Goal: Task Accomplishment & Management: Manage account settings

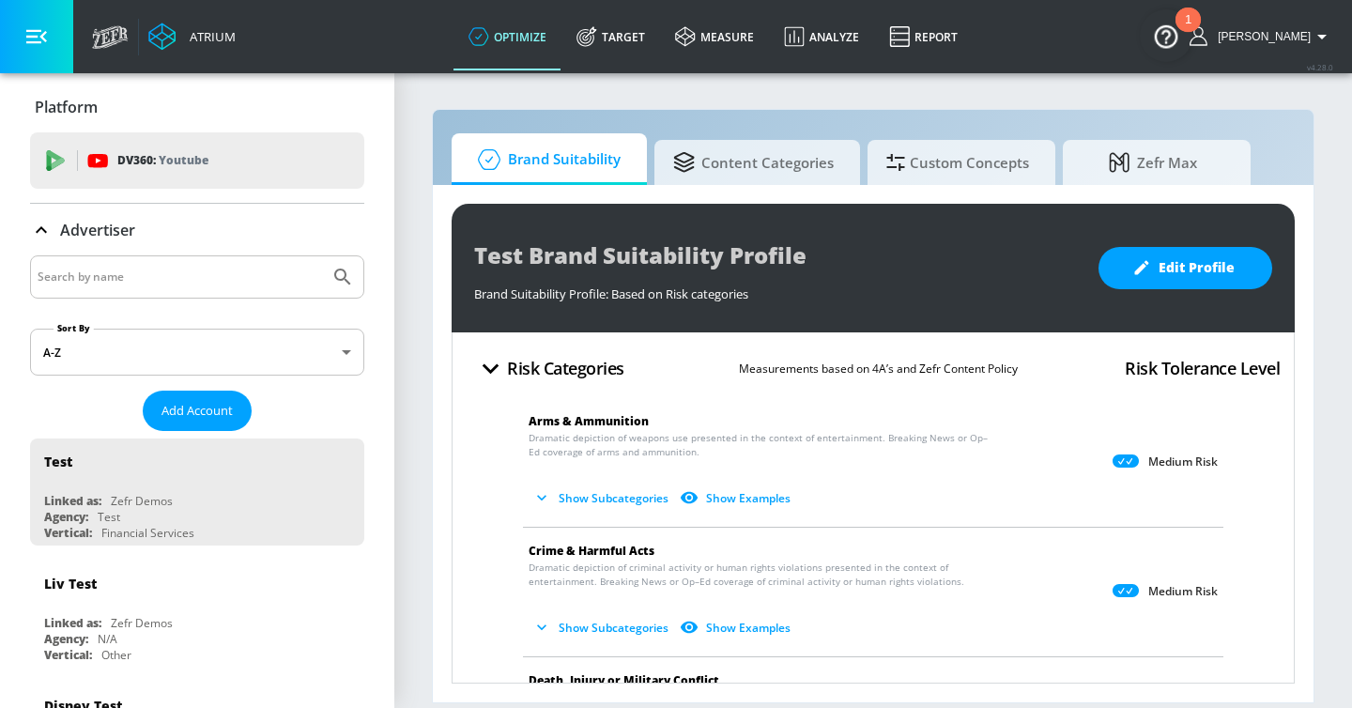
click at [123, 276] on input "Search by name" at bounding box center [180, 277] width 285 height 24
type input "vertex"
click at [322, 256] on button "Submit Search" at bounding box center [342, 276] width 41 height 41
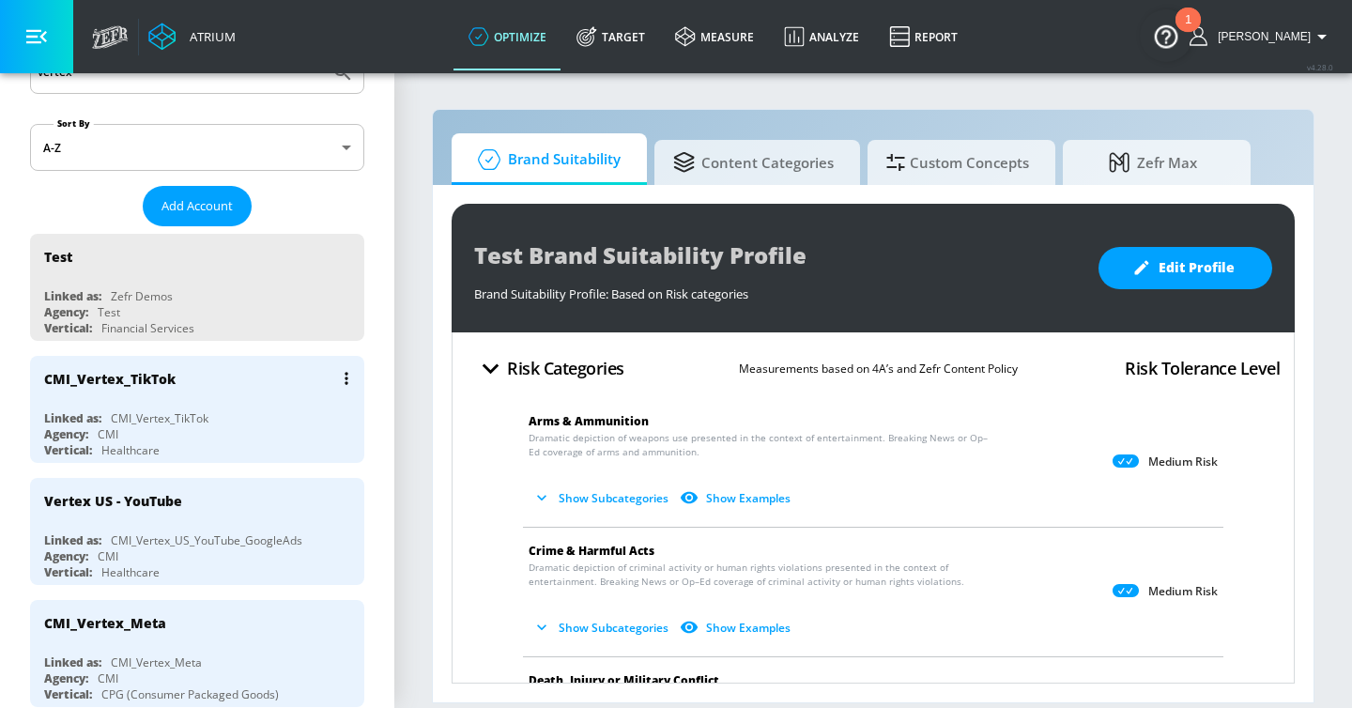
scroll to position [267, 0]
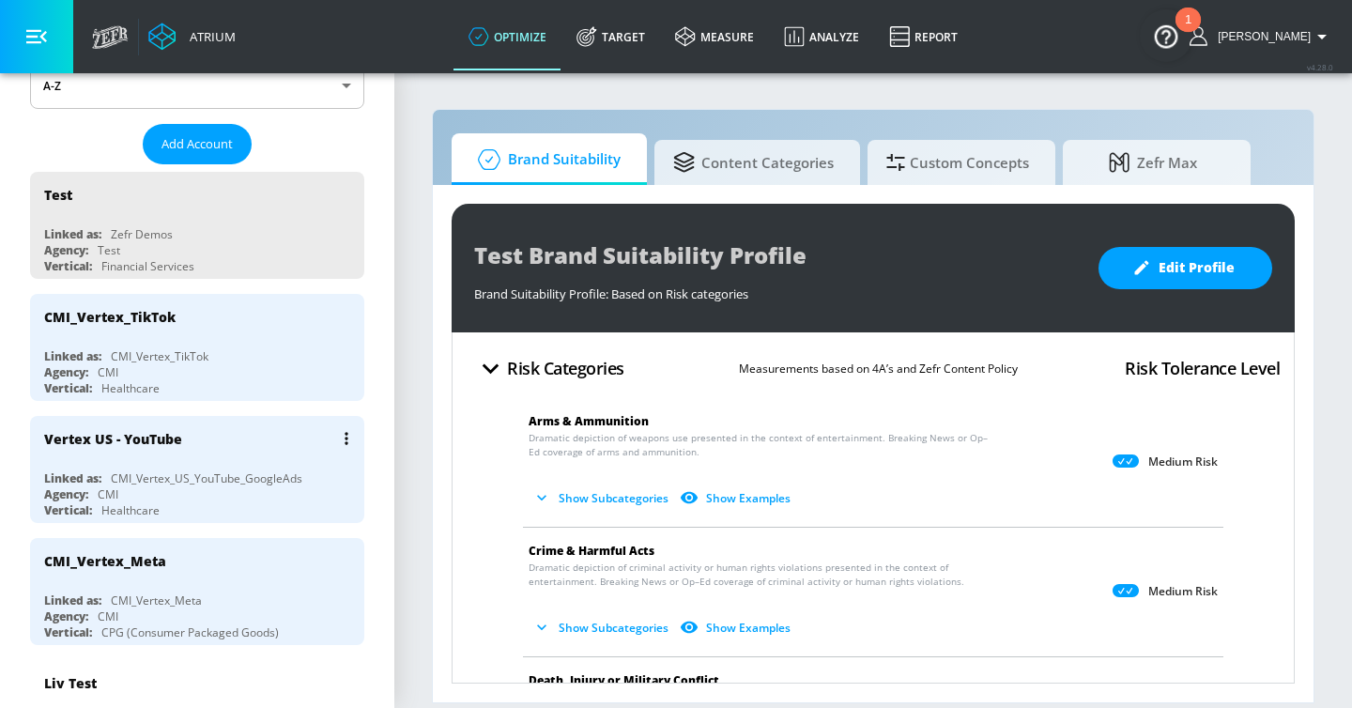
click at [249, 449] on div "Vertex US - YouTube" at bounding box center [202, 438] width 316 height 45
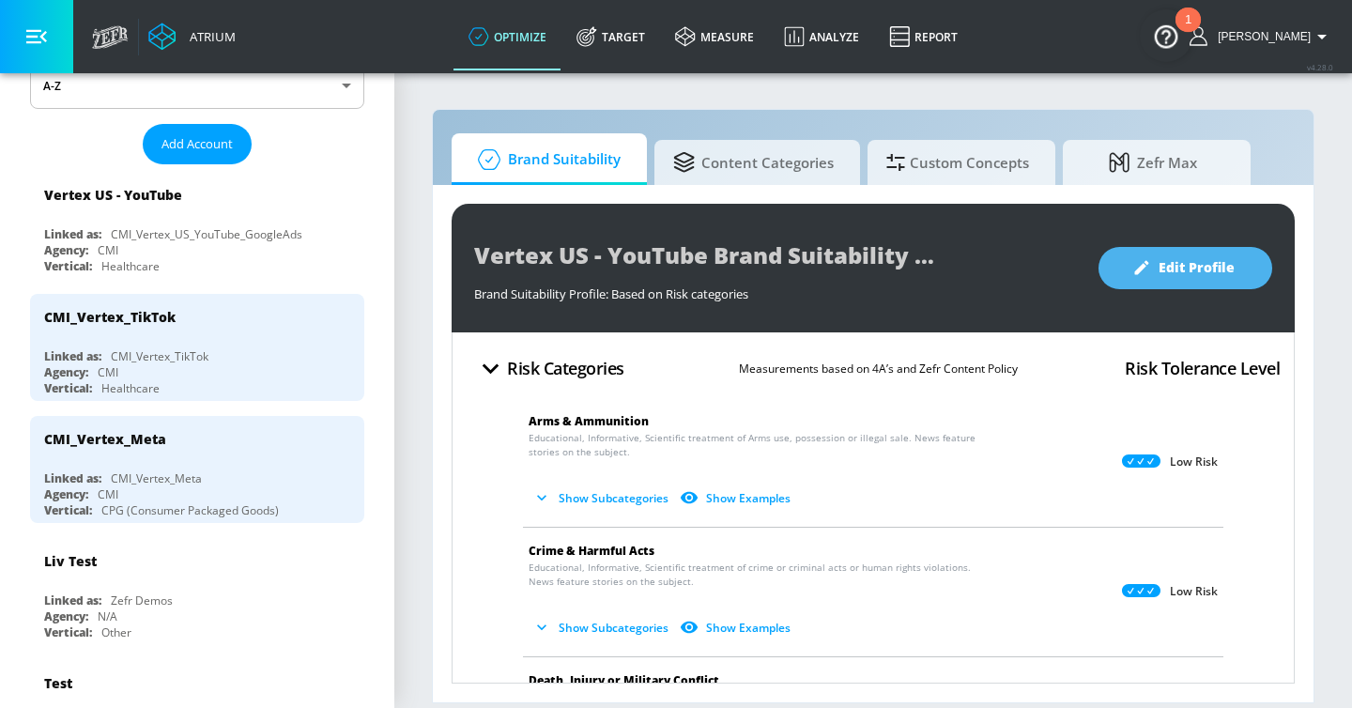
click at [1138, 262] on icon "button" at bounding box center [1141, 267] width 19 height 19
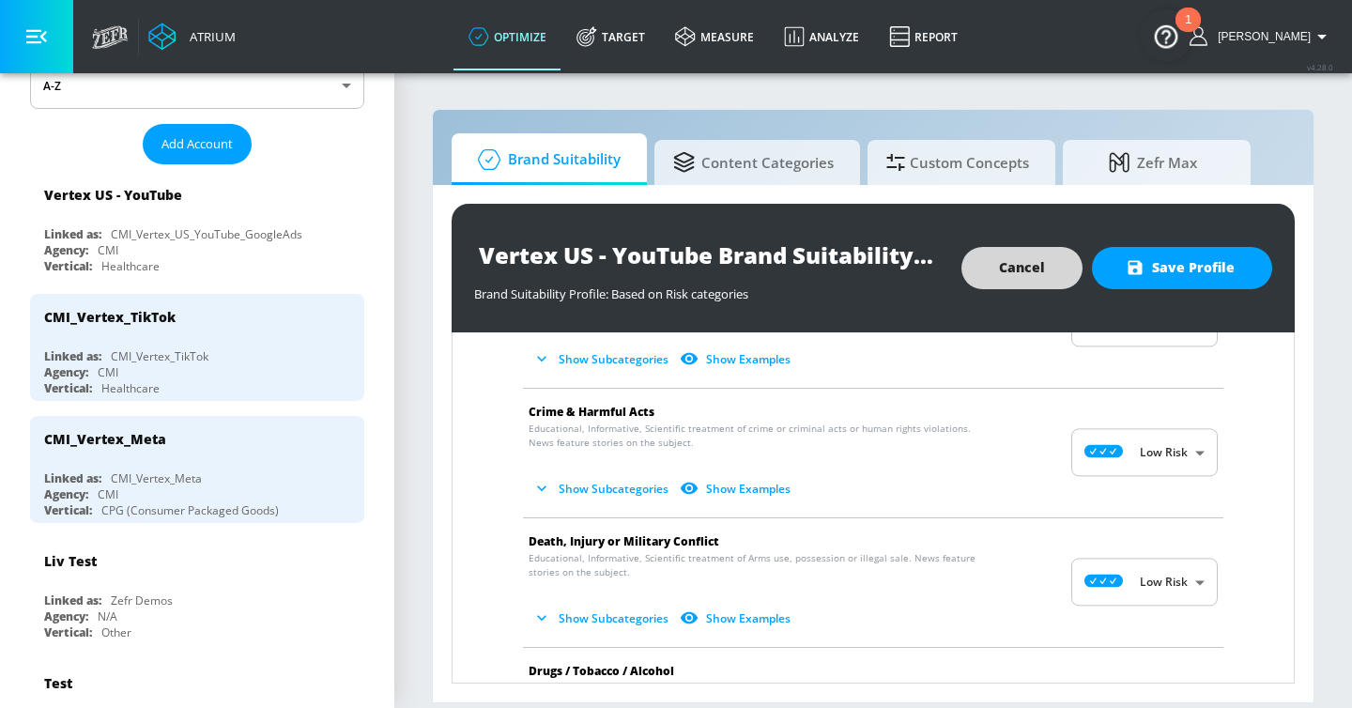
scroll to position [111, 0]
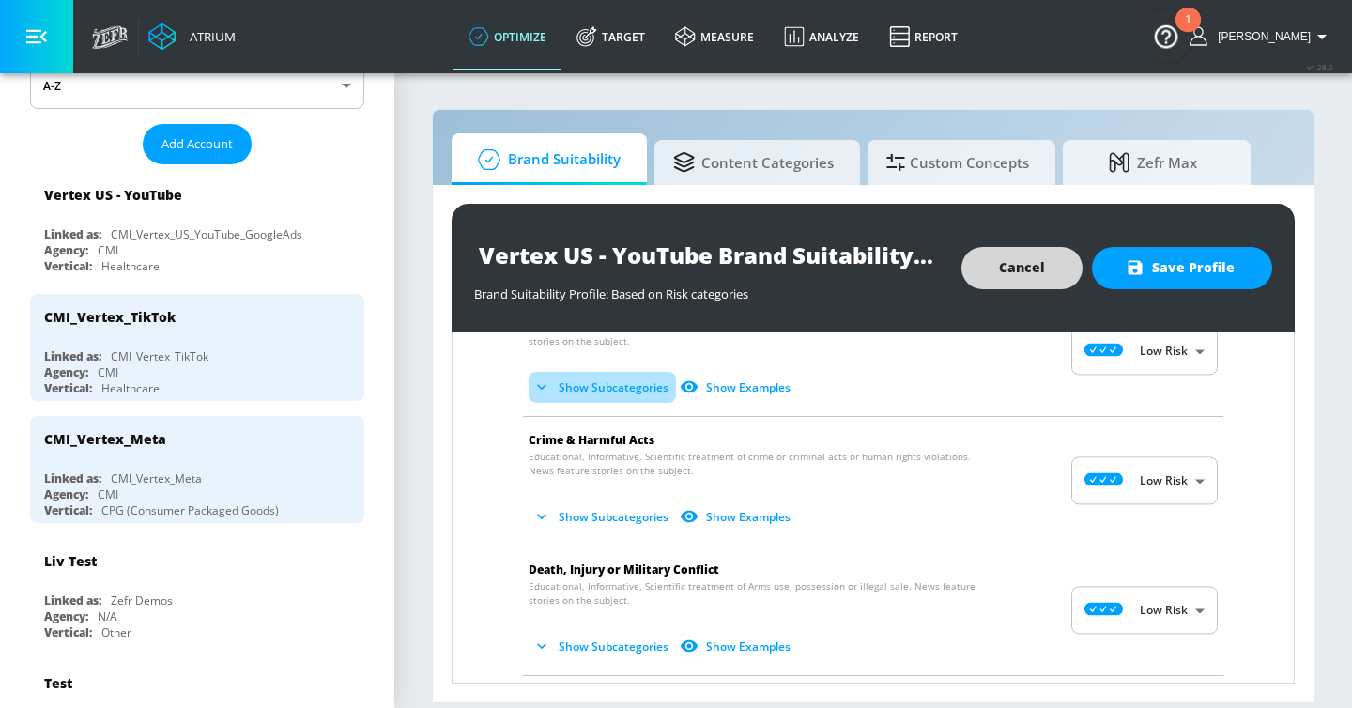
click at [616, 386] on button "Show Subcategories" at bounding box center [602, 387] width 147 height 31
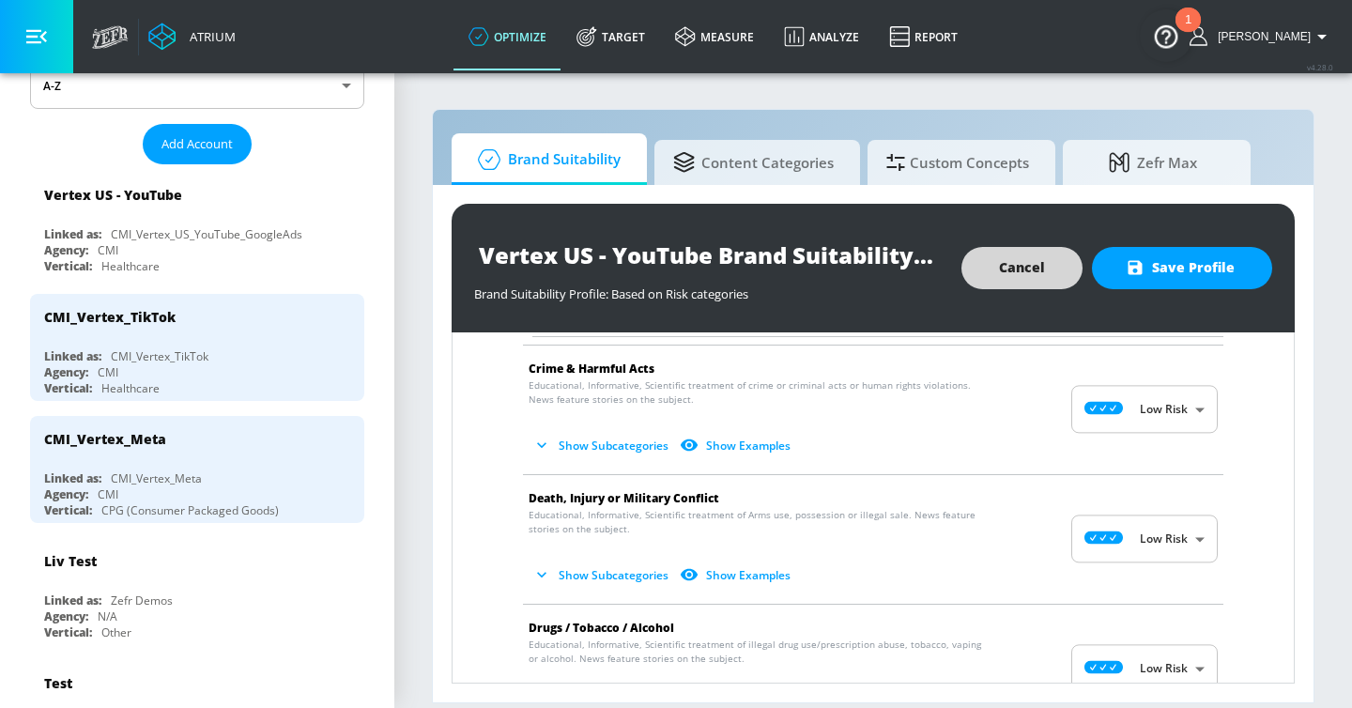
scroll to position [342, 0]
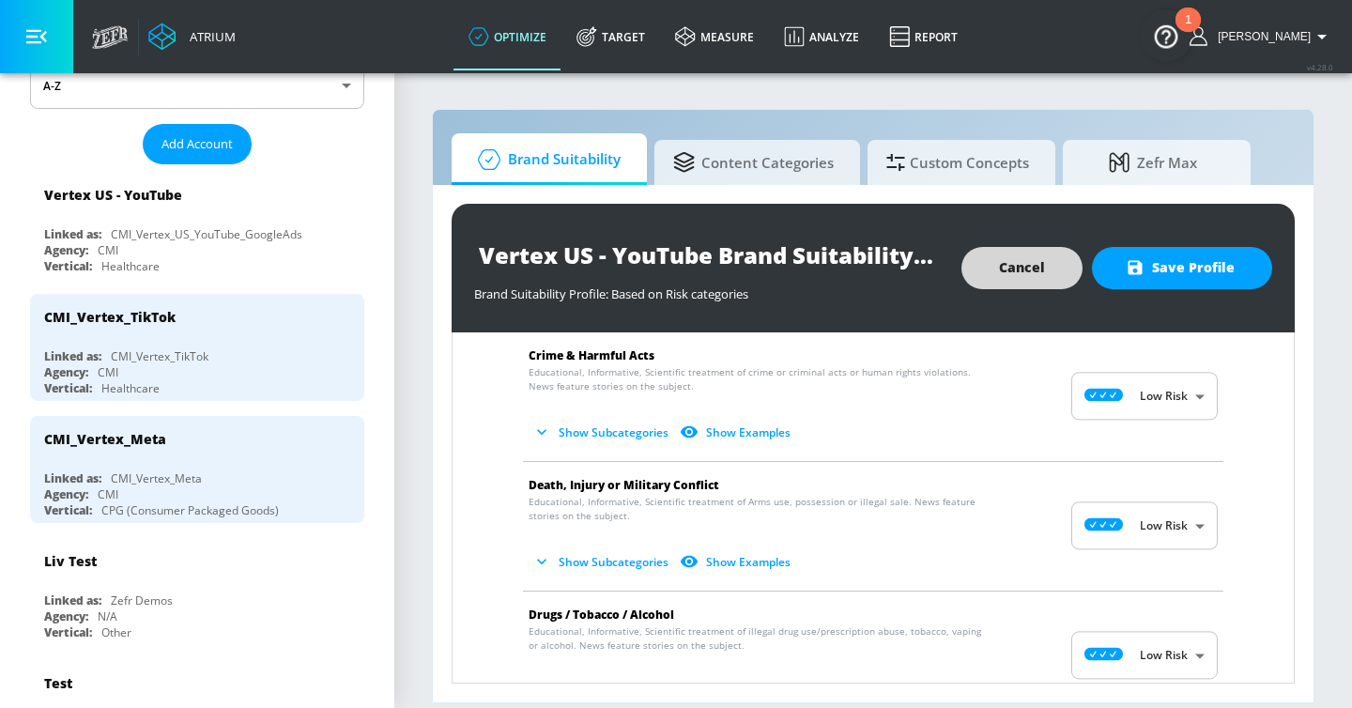
click at [620, 431] on button "Show Subcategories" at bounding box center [602, 432] width 147 height 31
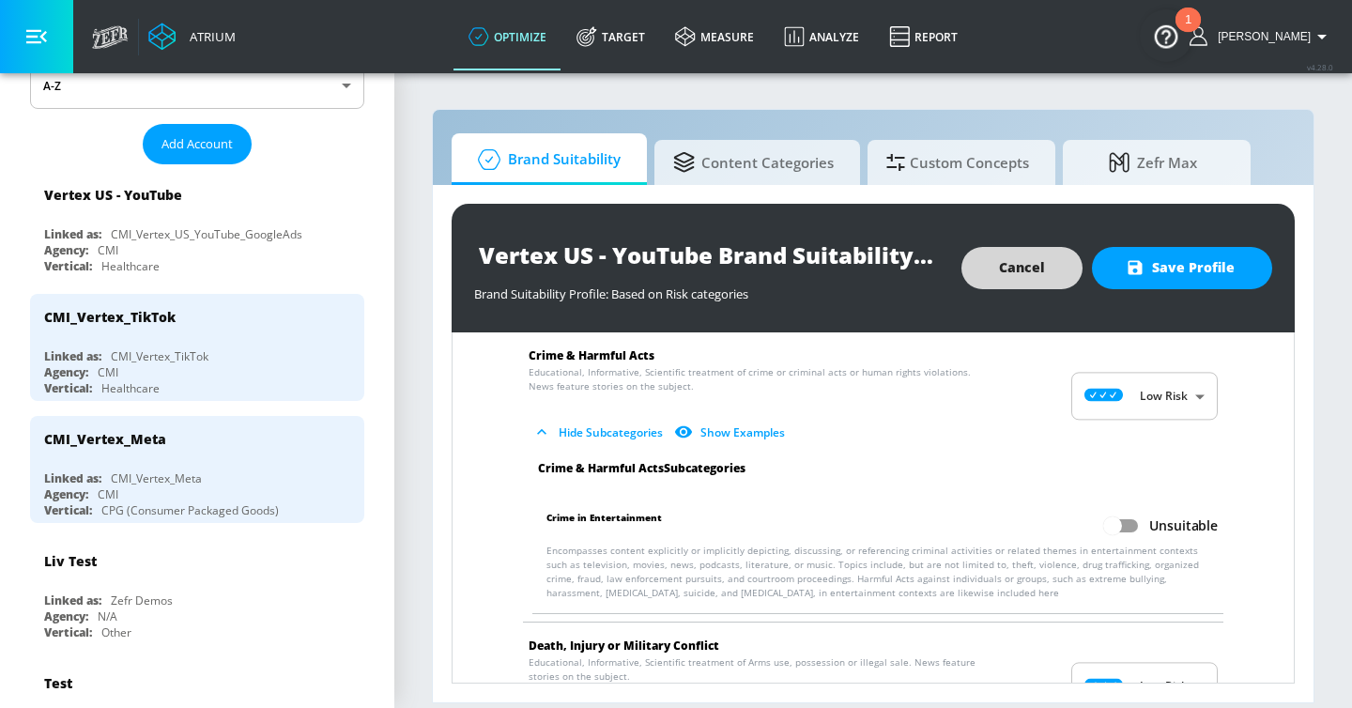
click at [1124, 522] on input "Unsuitable" at bounding box center [1112, 526] width 107 height 36
checkbox input "true"
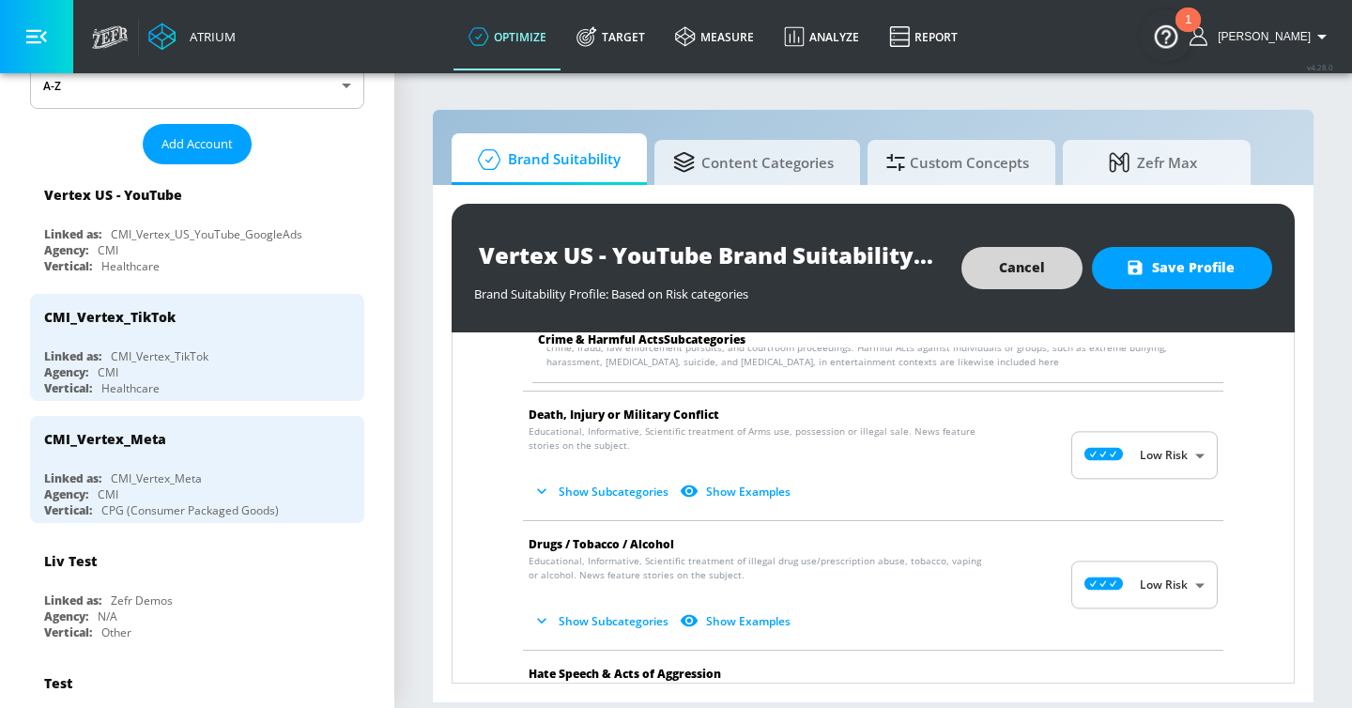
scroll to position [651, 0]
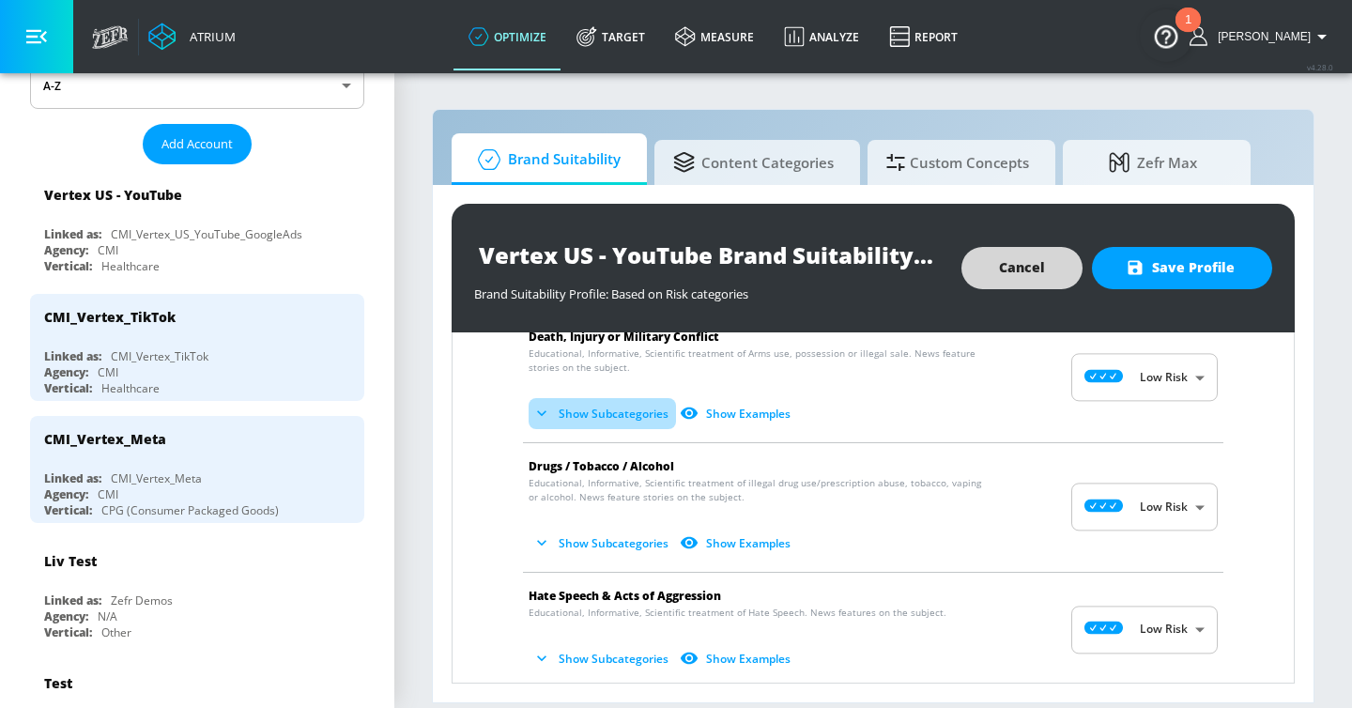
click at [625, 423] on button "Show Subcategories" at bounding box center [602, 413] width 147 height 31
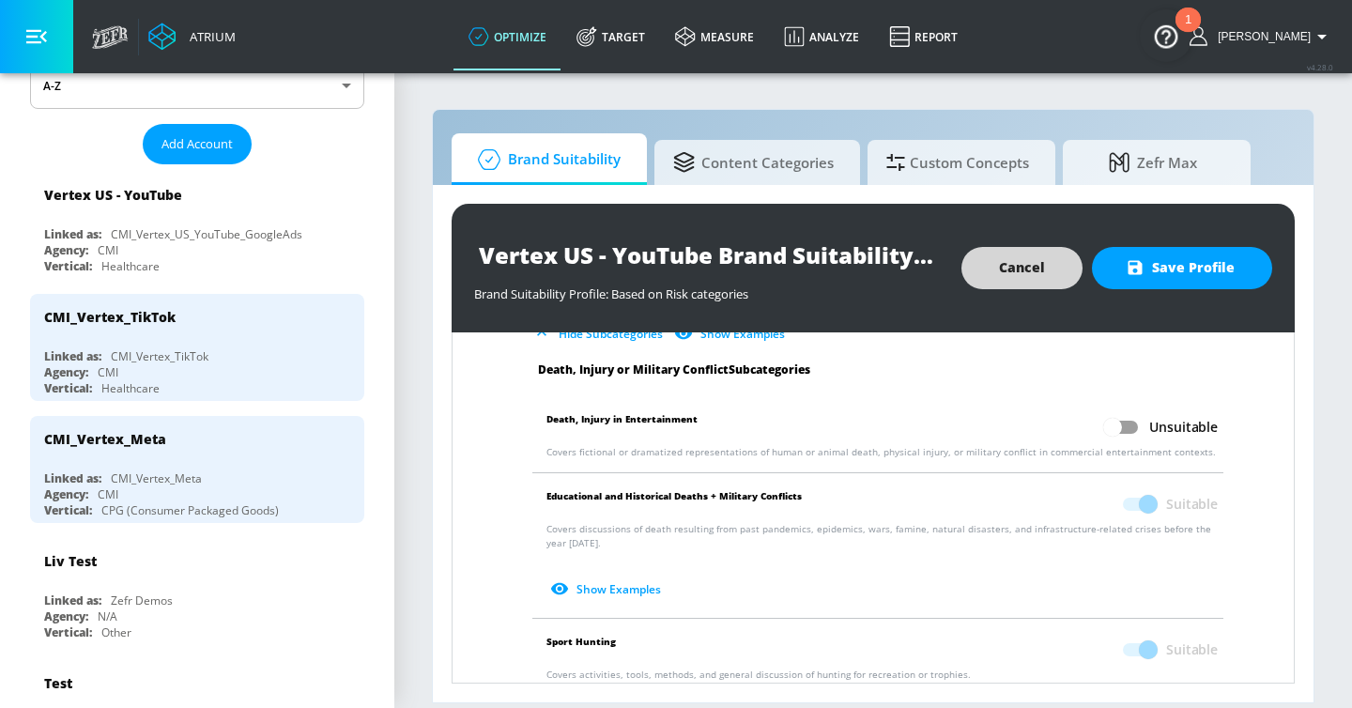
scroll to position [791, 0]
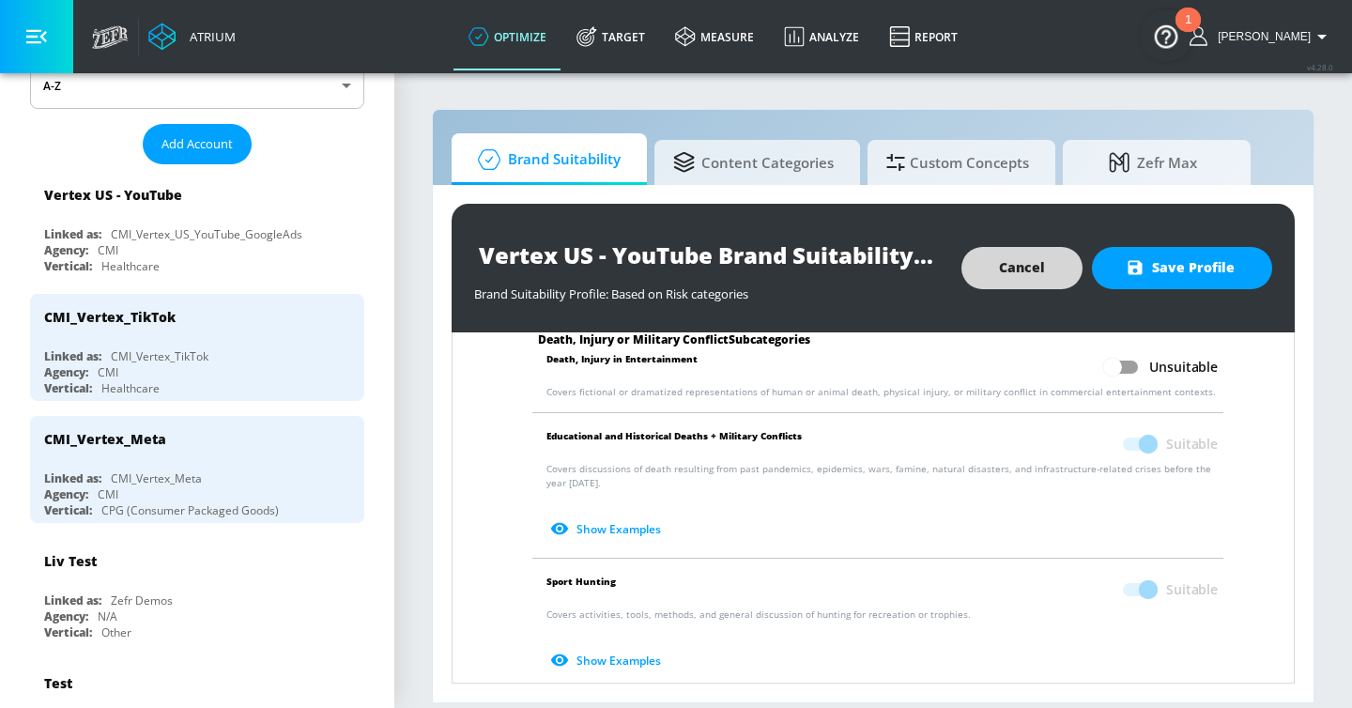
click at [1121, 365] on input "Unsuitable" at bounding box center [1112, 367] width 107 height 36
checkbox input "true"
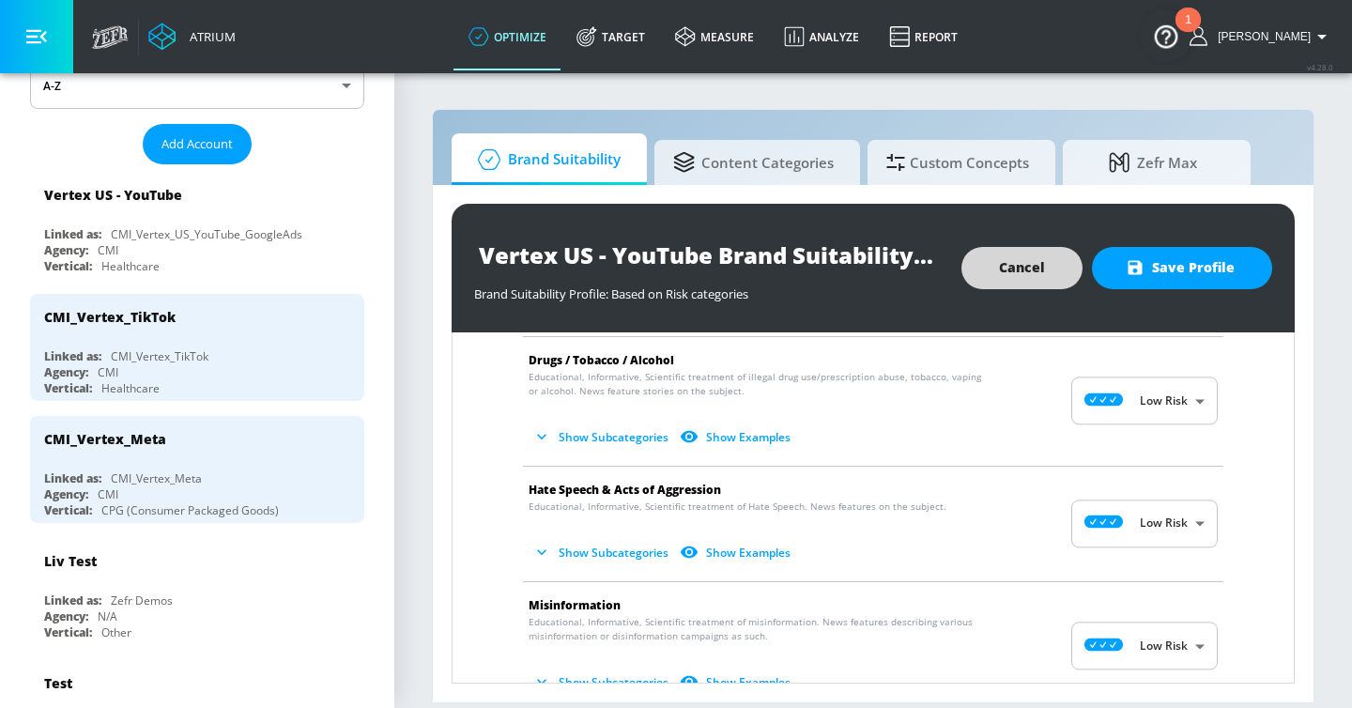
scroll to position [1343, 0]
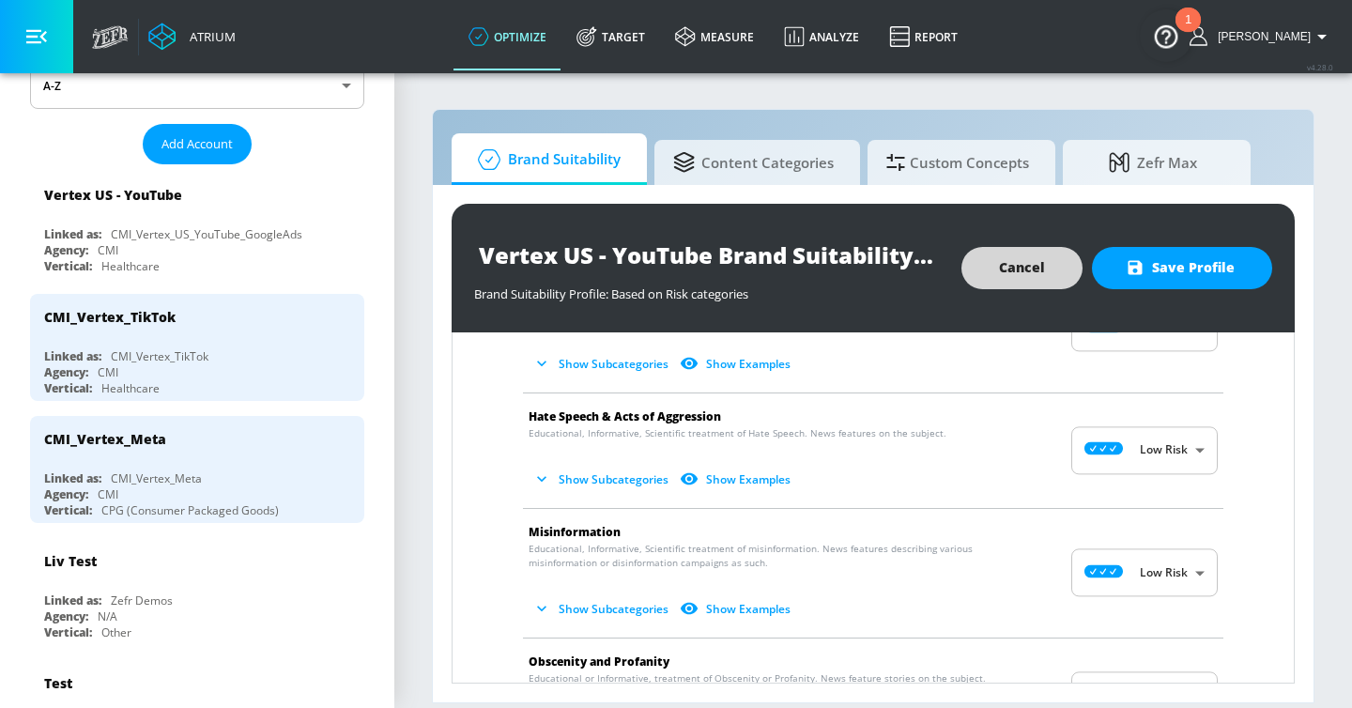
click at [624, 362] on button "Show Subcategories" at bounding box center [602, 363] width 147 height 31
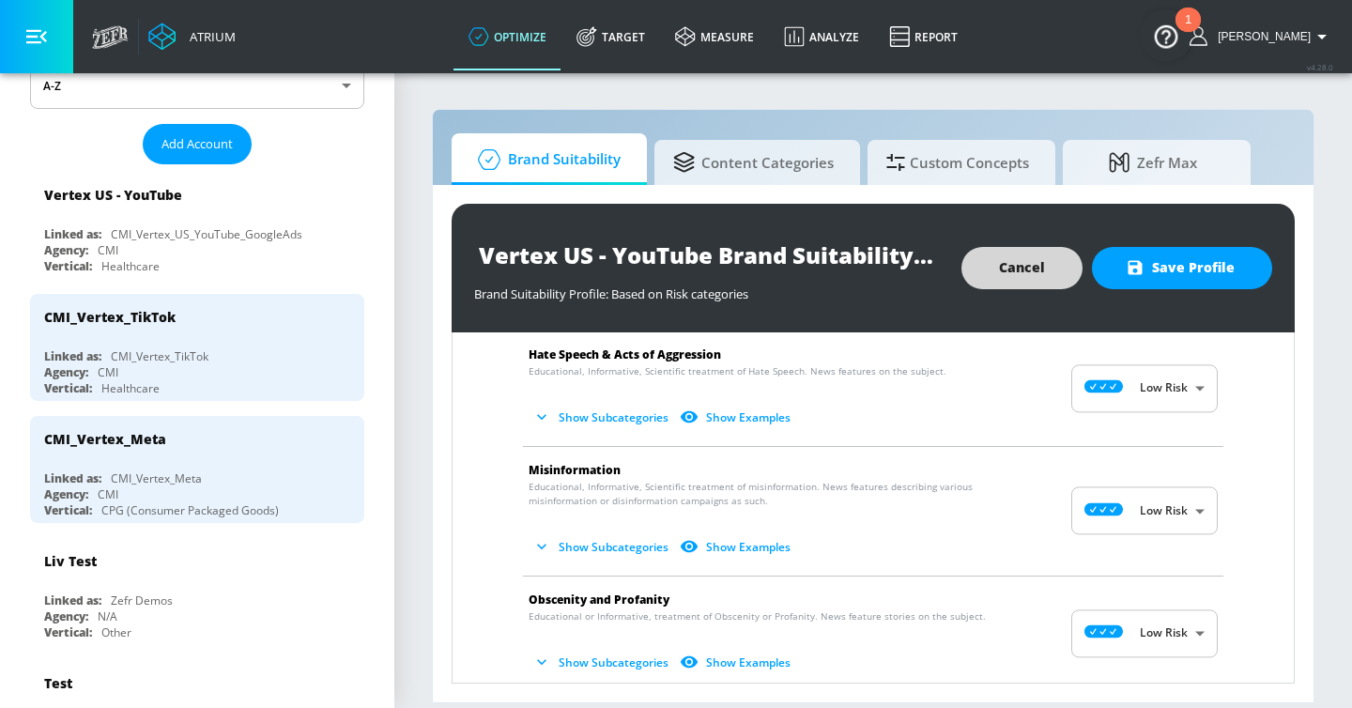
scroll to position [1885, 0]
click at [566, 416] on button "Show Subcategories" at bounding box center [602, 415] width 147 height 31
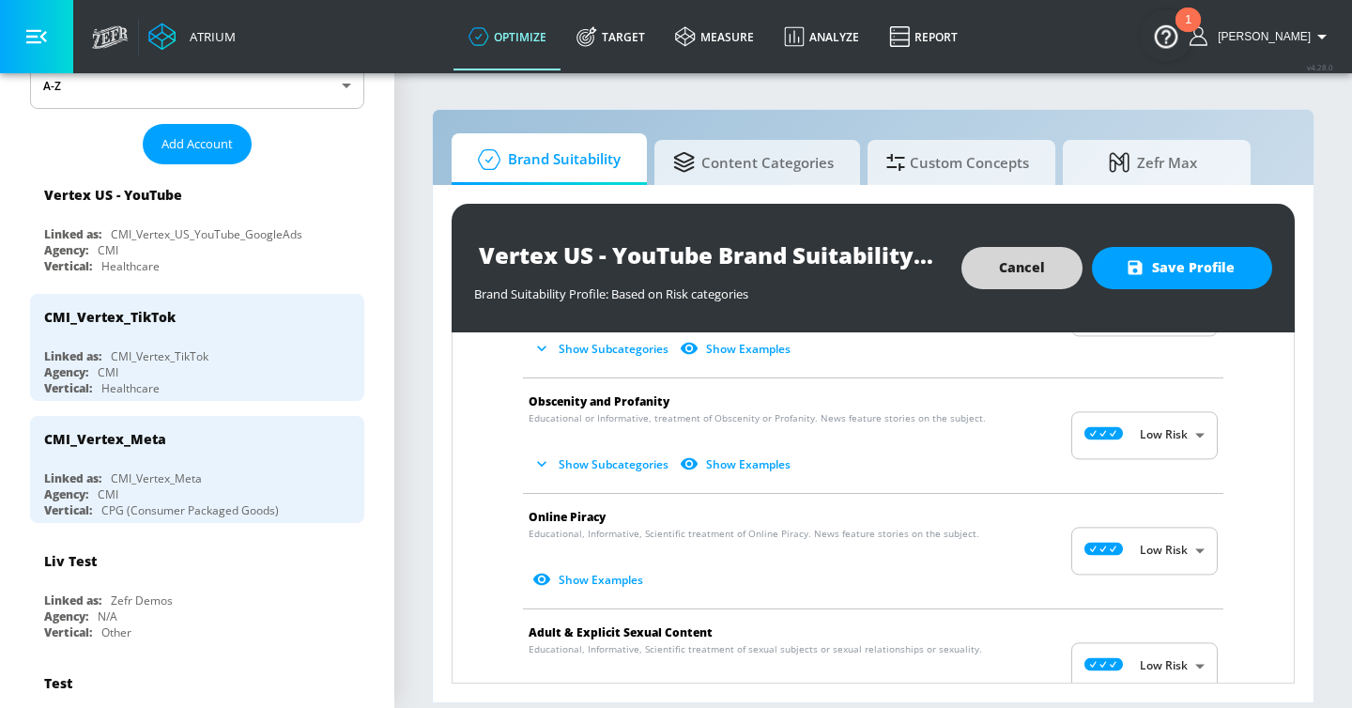
scroll to position [2256, 0]
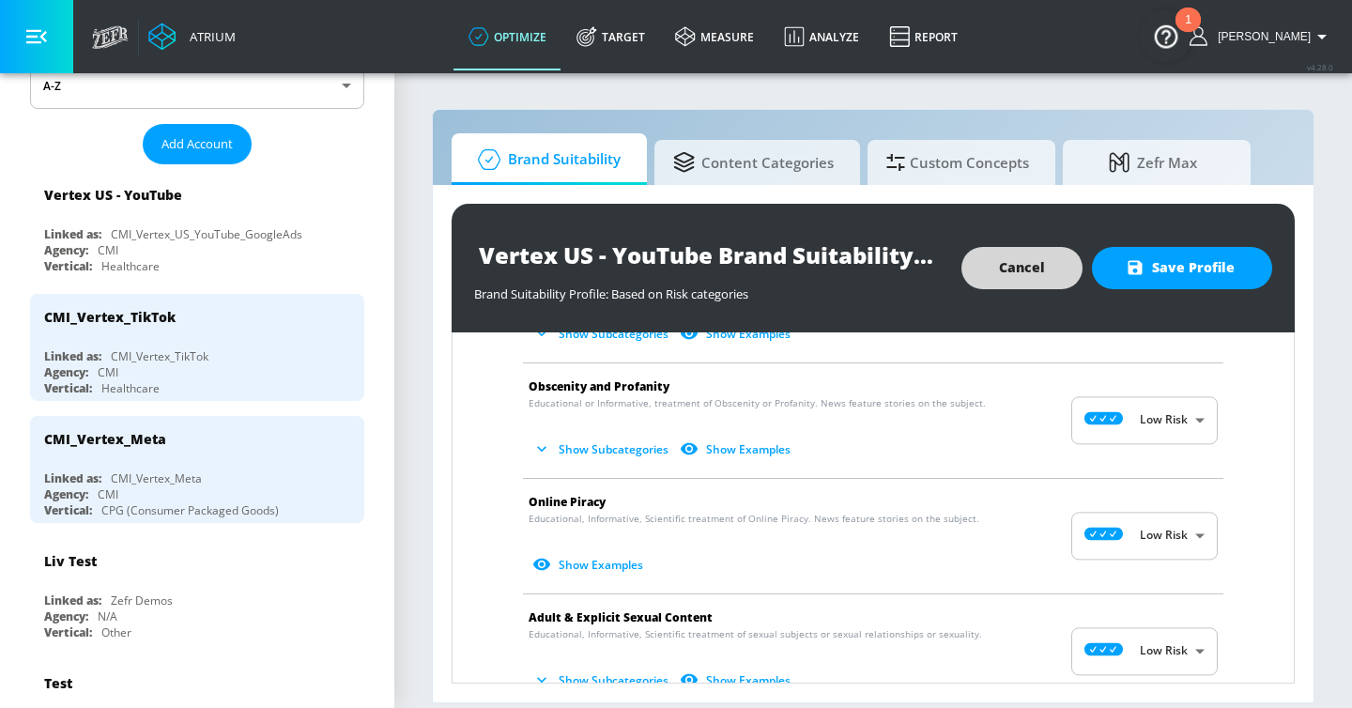
click at [615, 442] on button "Show Subcategories" at bounding box center [602, 449] width 147 height 31
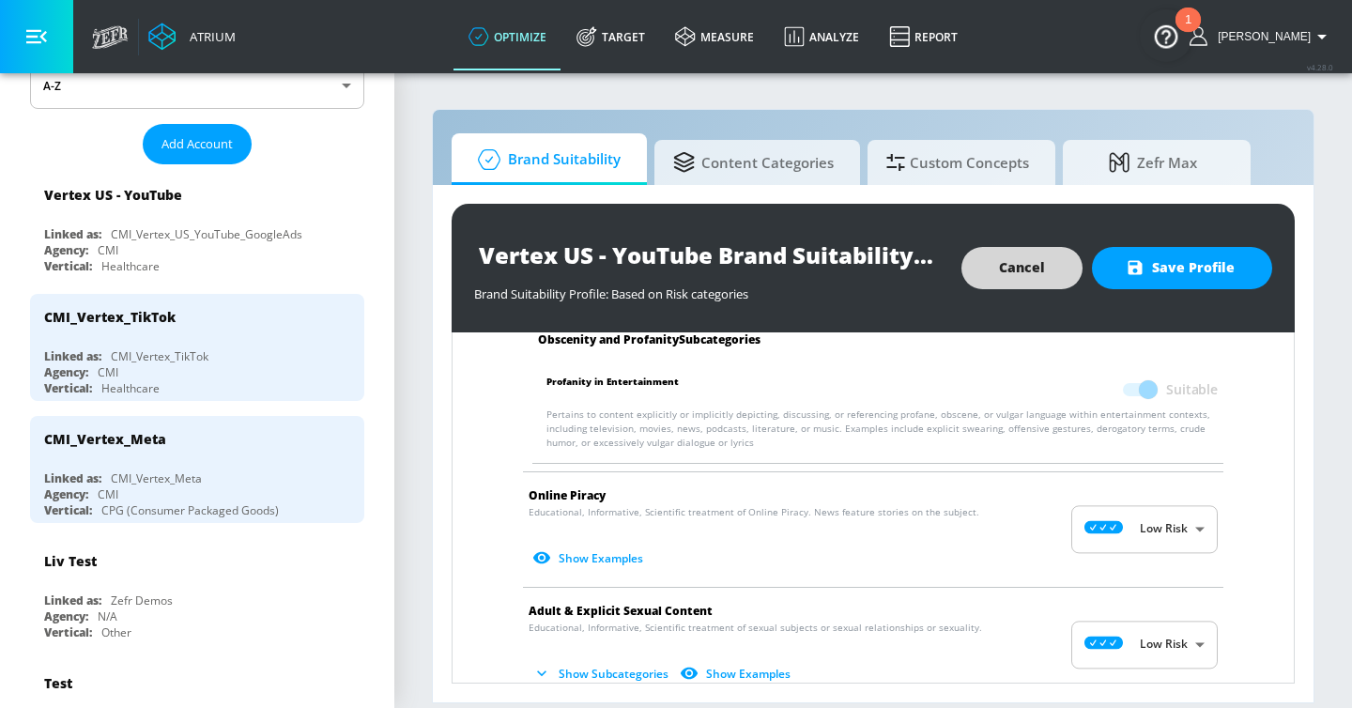
scroll to position [2462, 0]
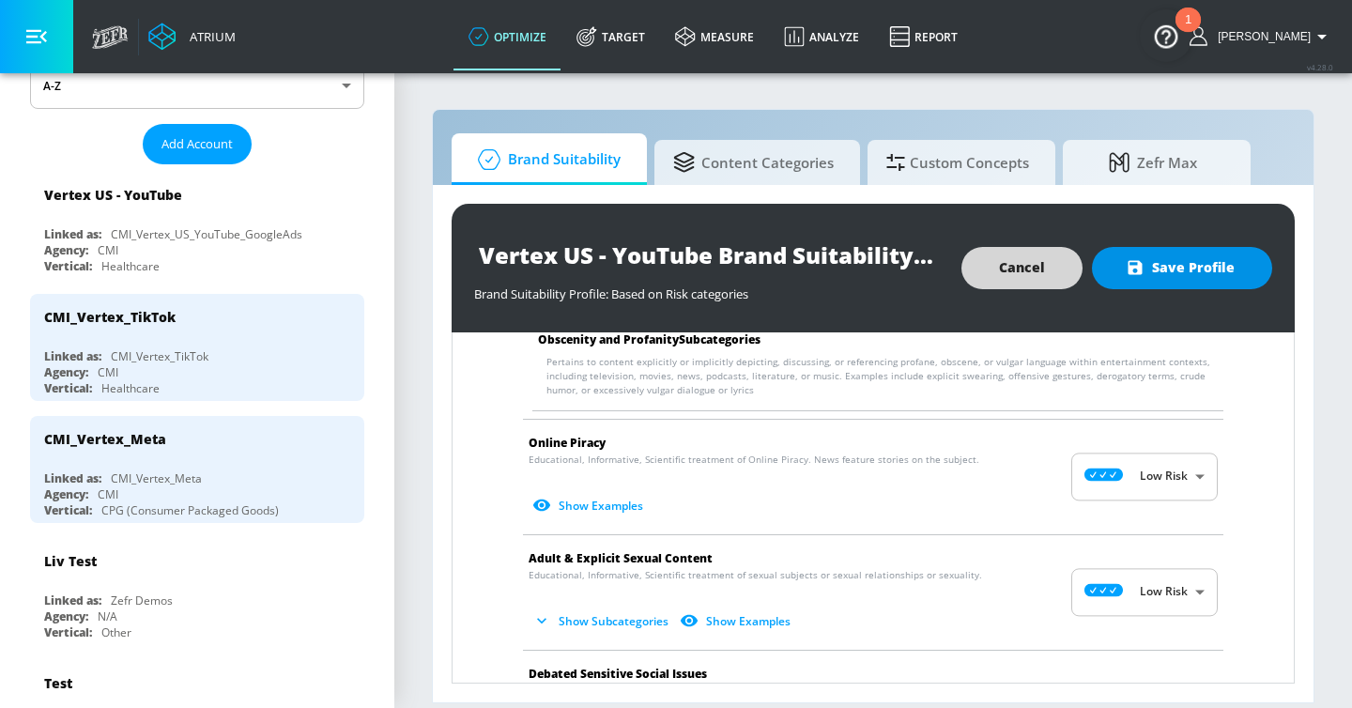
click at [1239, 261] on button "Save Profile" at bounding box center [1182, 268] width 180 height 42
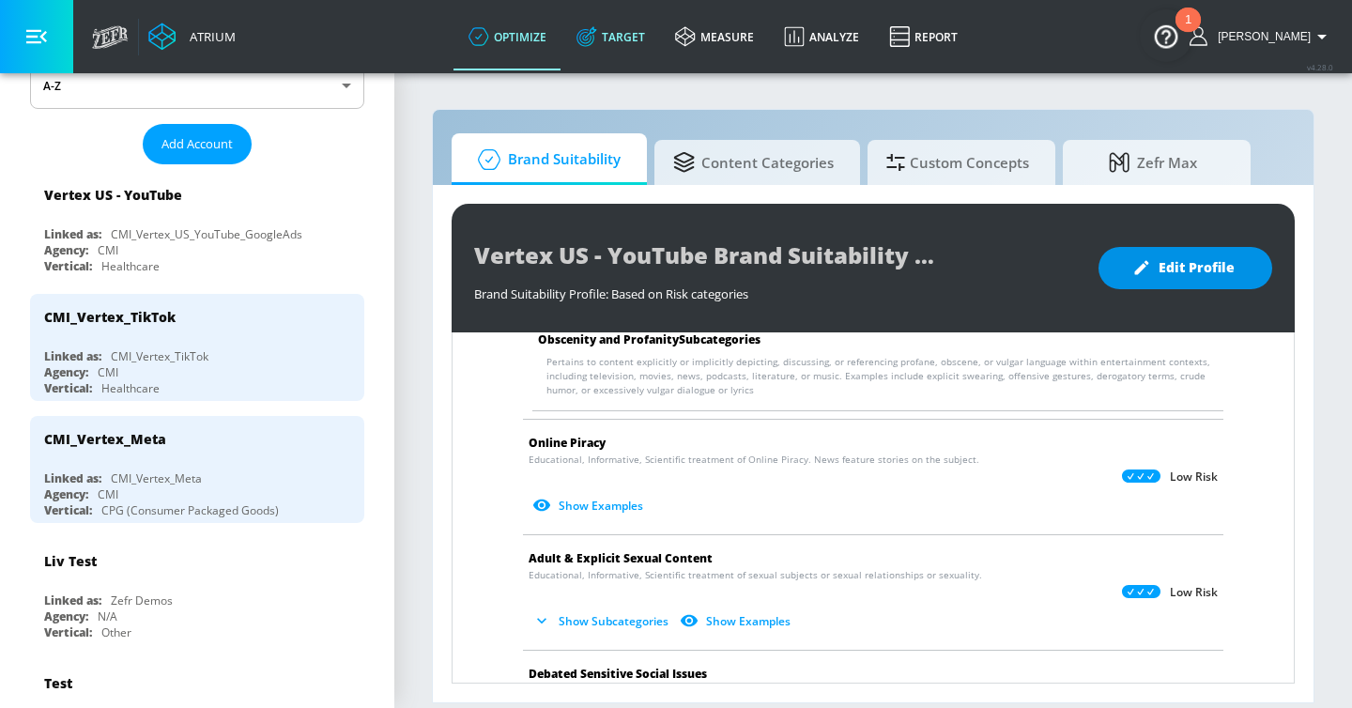
click at [643, 39] on link "Target" at bounding box center [611, 37] width 99 height 68
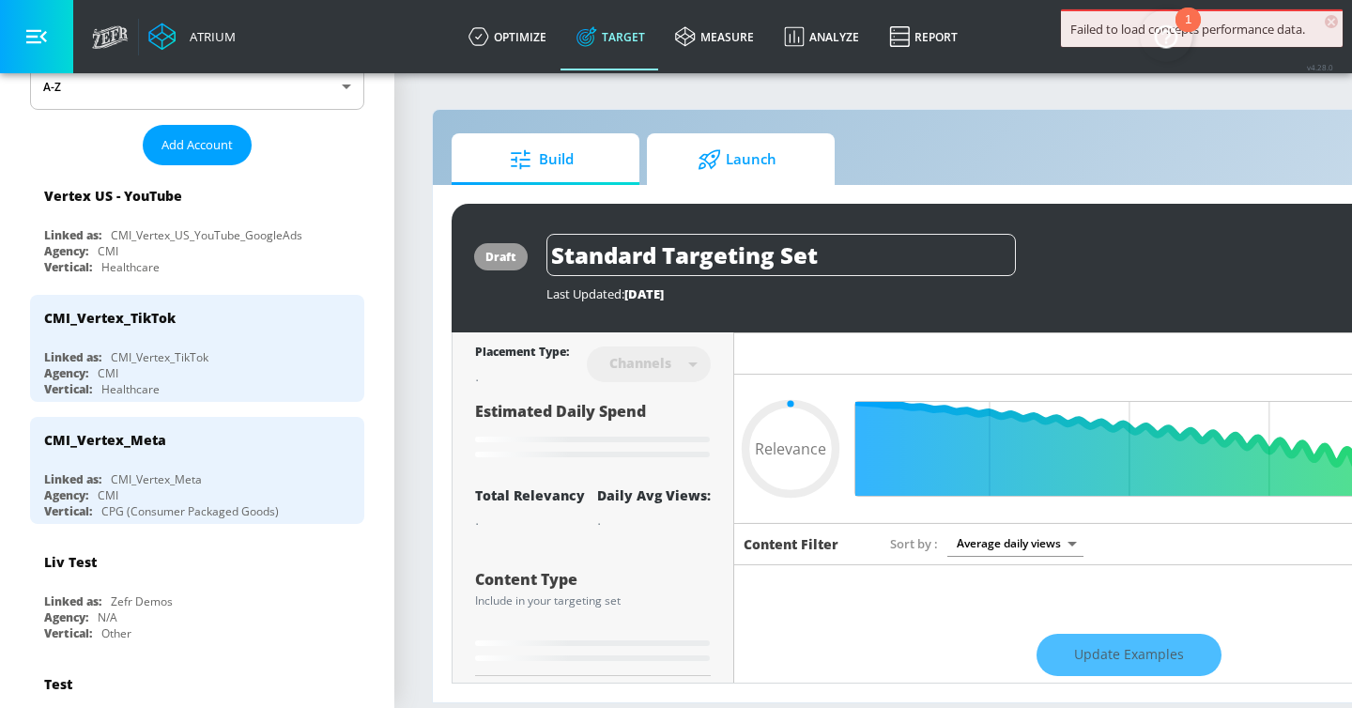
type input "0.05"
click at [739, 162] on span "Launch" at bounding box center [737, 159] width 143 height 45
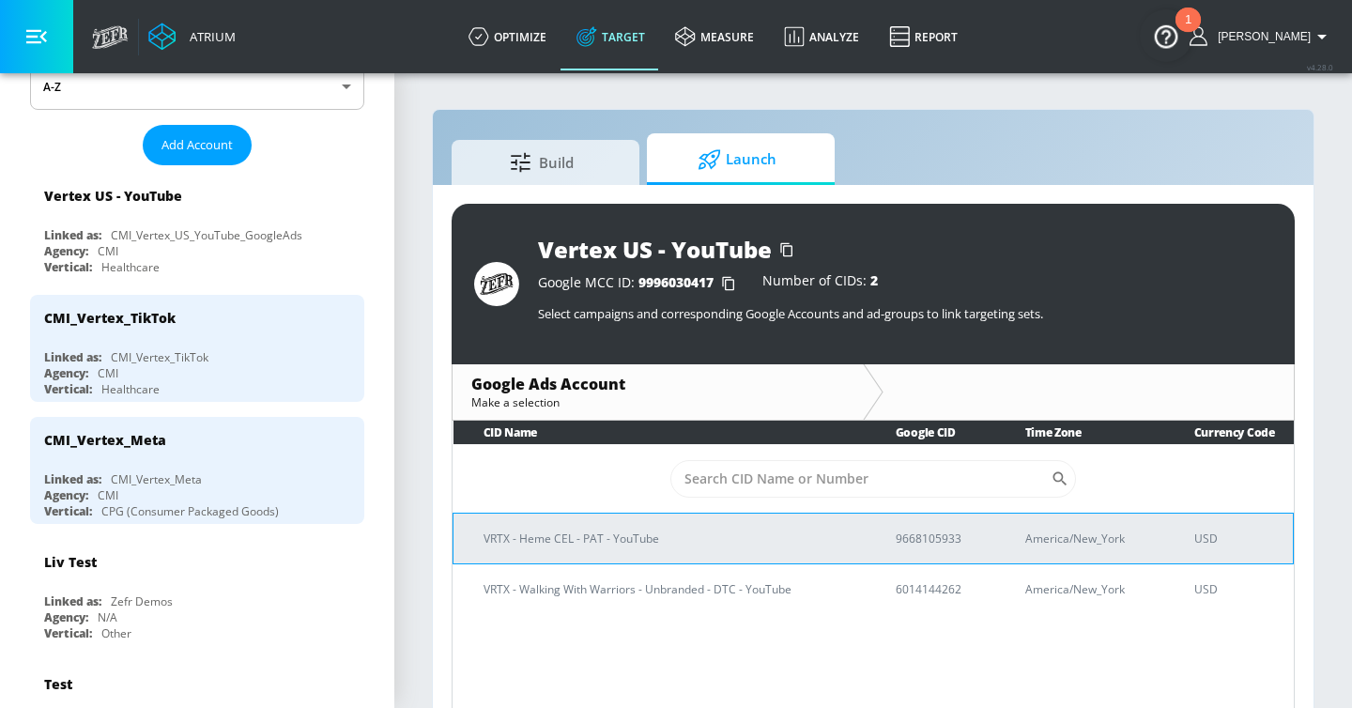
click at [789, 539] on p "VRTX - Heme CEL - PAT - YouTube" at bounding box center [667, 539] width 367 height 20
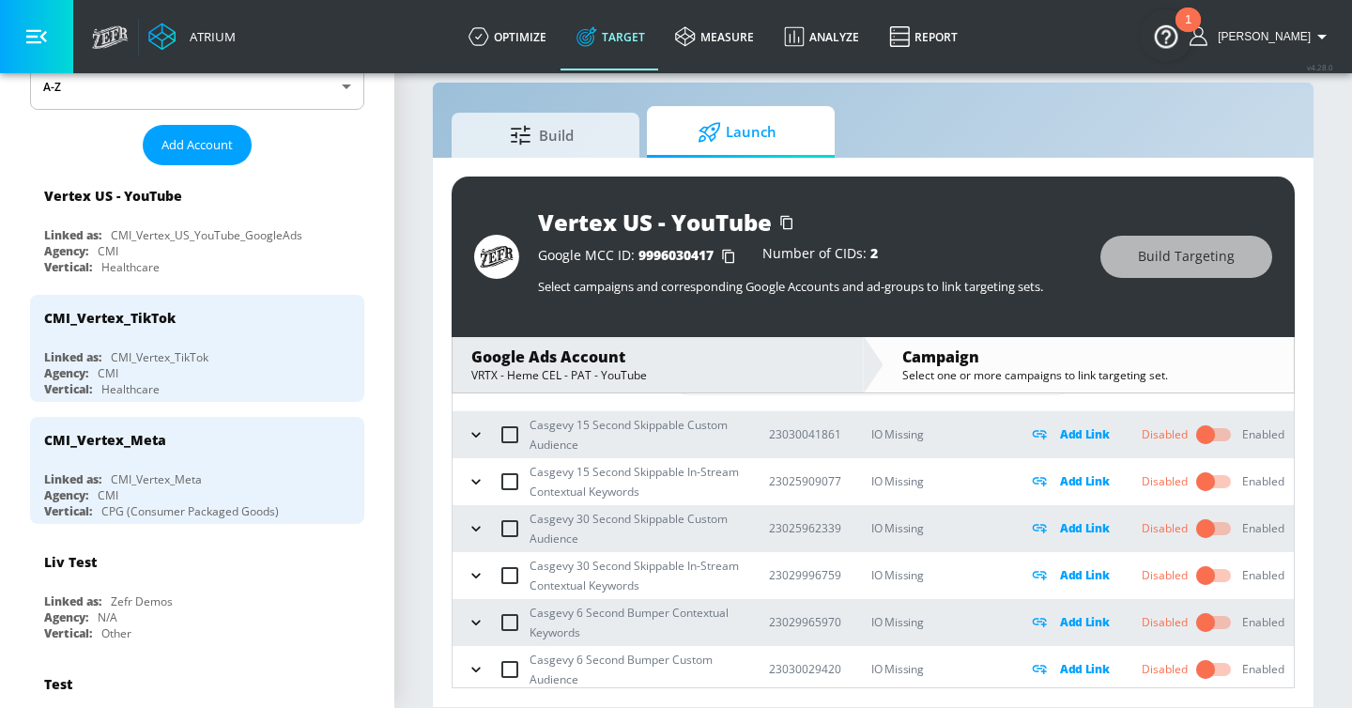
scroll to position [85, 0]
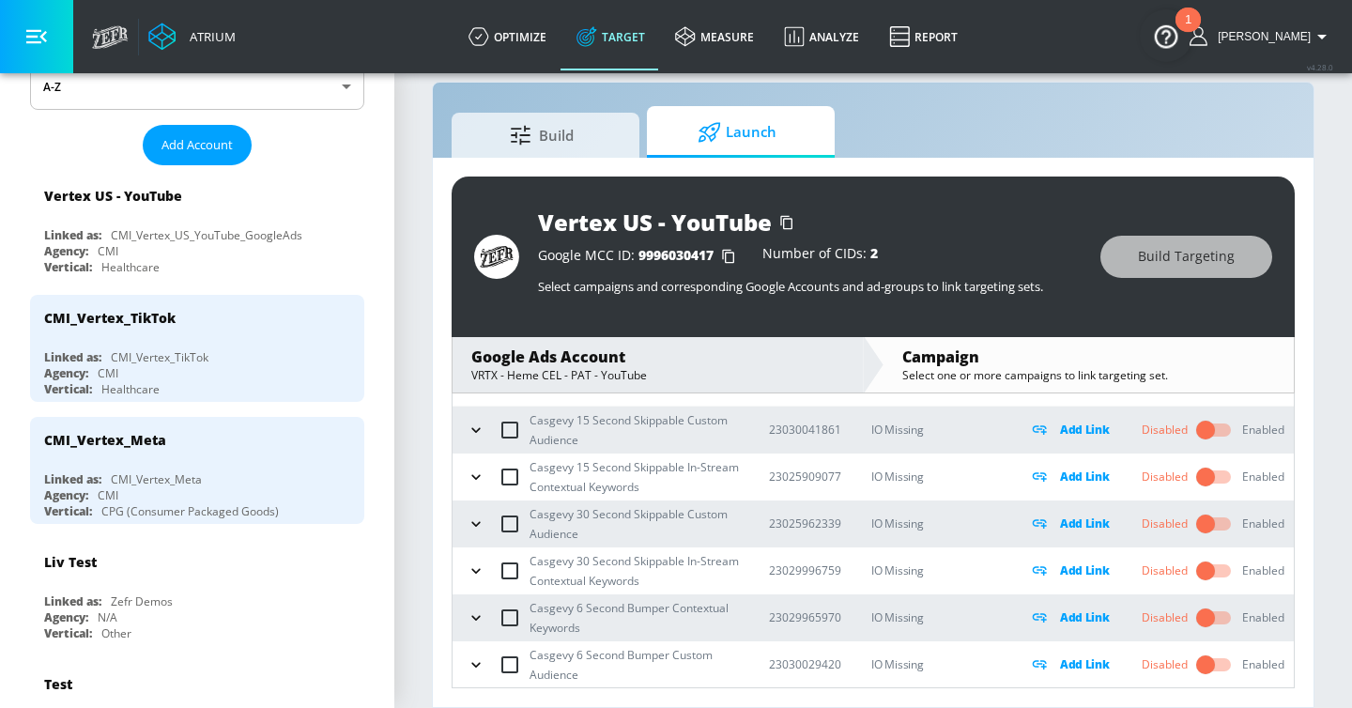
click at [484, 669] on icon "button" at bounding box center [476, 664] width 19 height 19
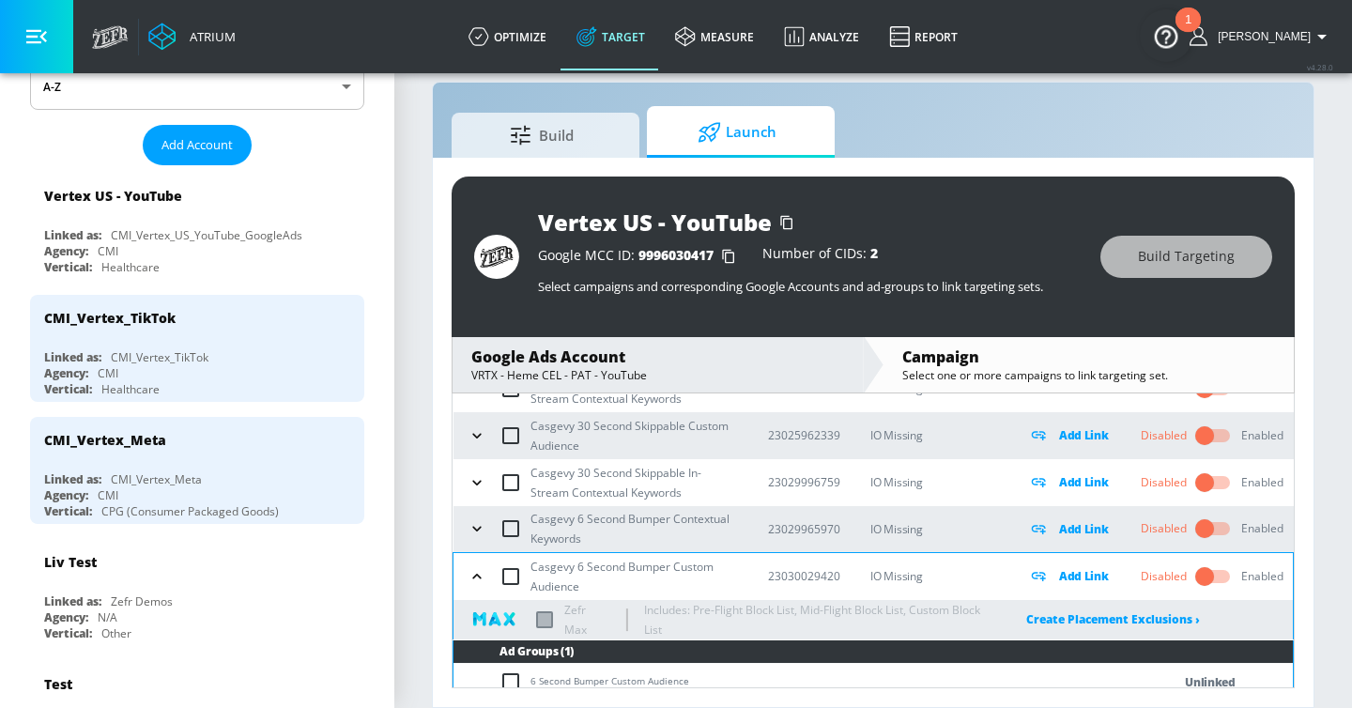
scroll to position [185, 0]
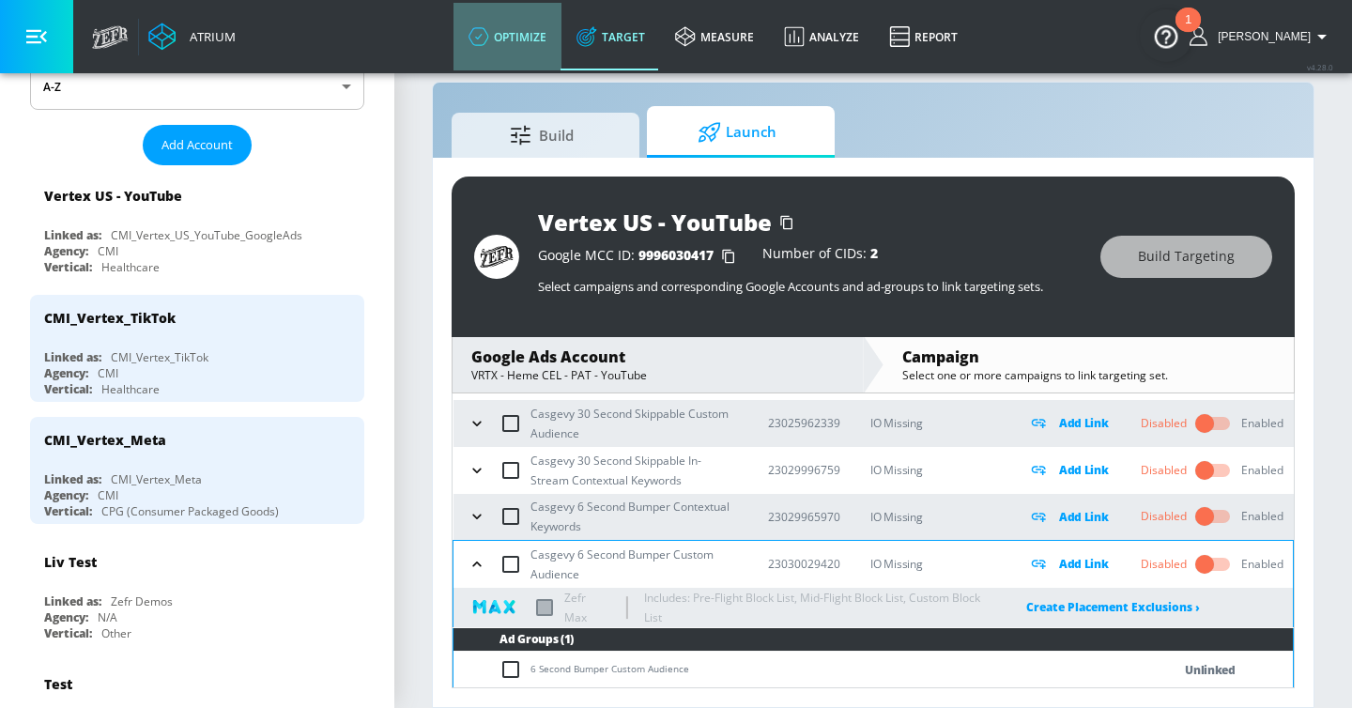
click at [551, 33] on link "optimize" at bounding box center [508, 37] width 108 height 68
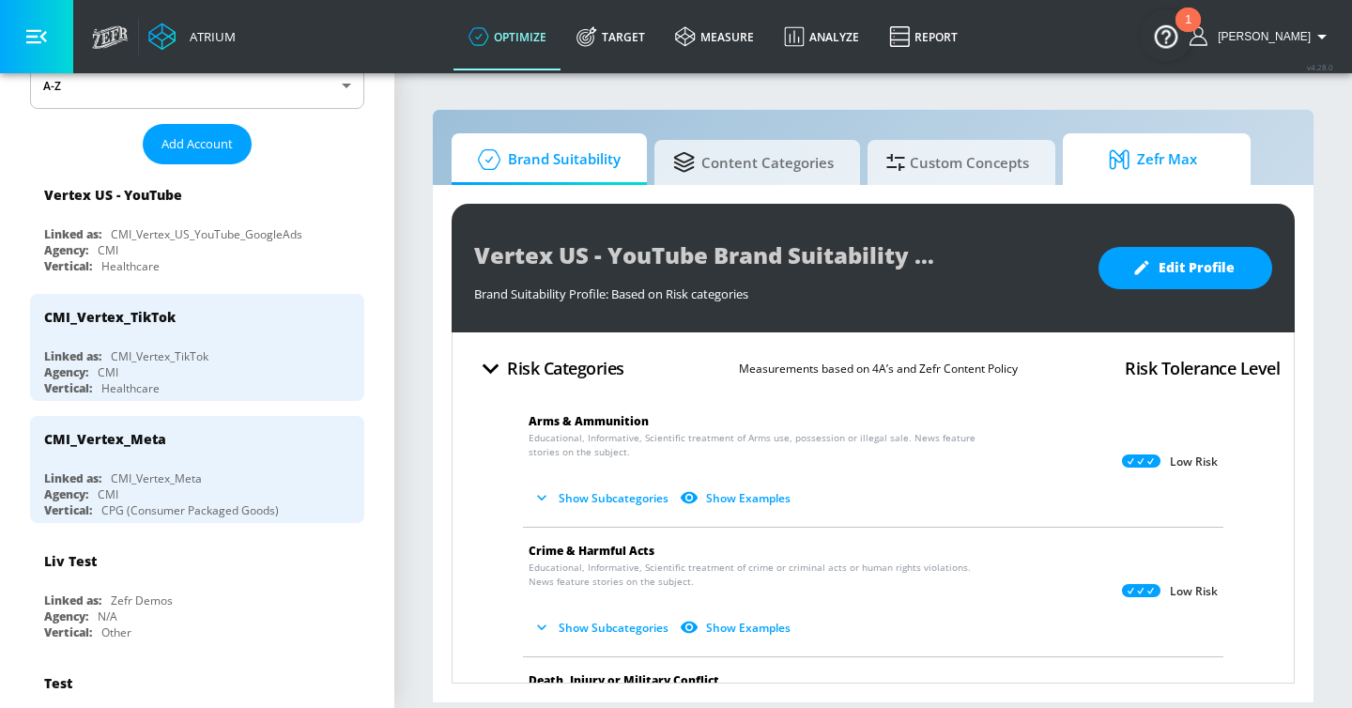
click at [1127, 153] on icon at bounding box center [1120, 159] width 20 height 20
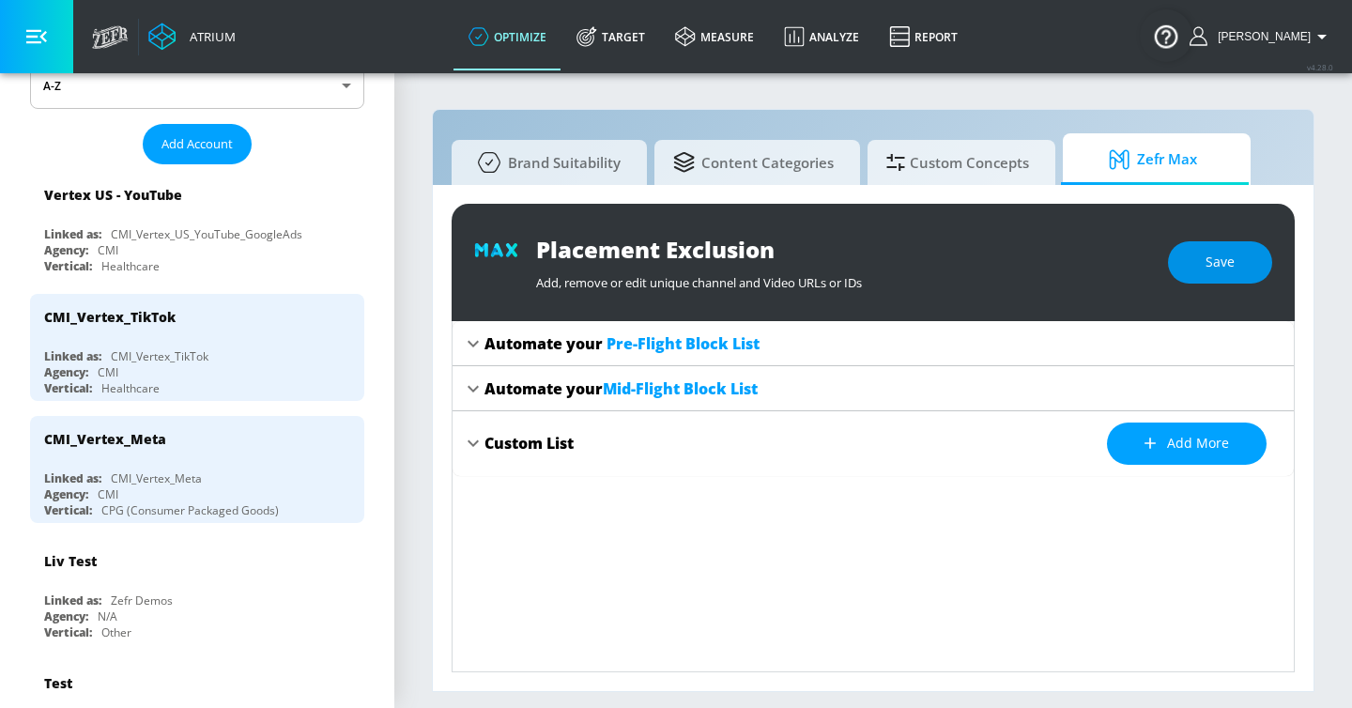
click at [1184, 273] on button "Save" at bounding box center [1220, 262] width 104 height 42
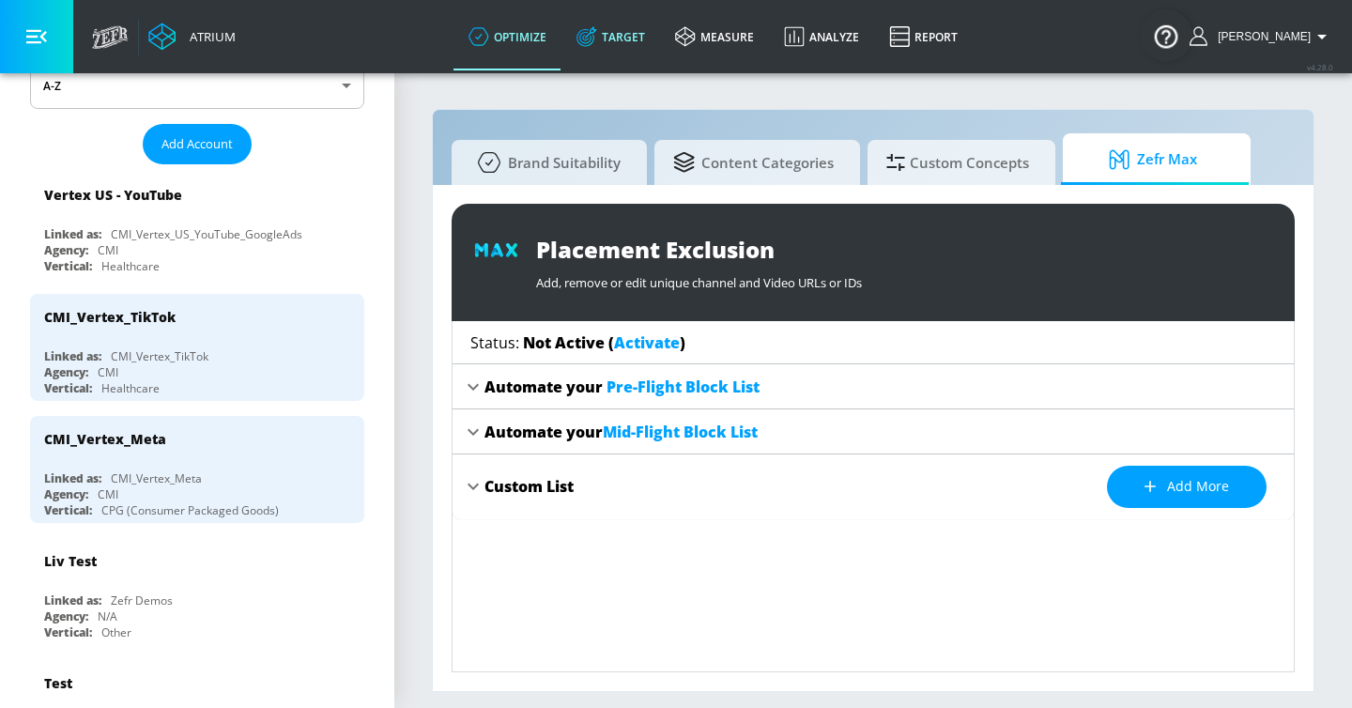
click at [652, 32] on link "Target" at bounding box center [611, 37] width 99 height 68
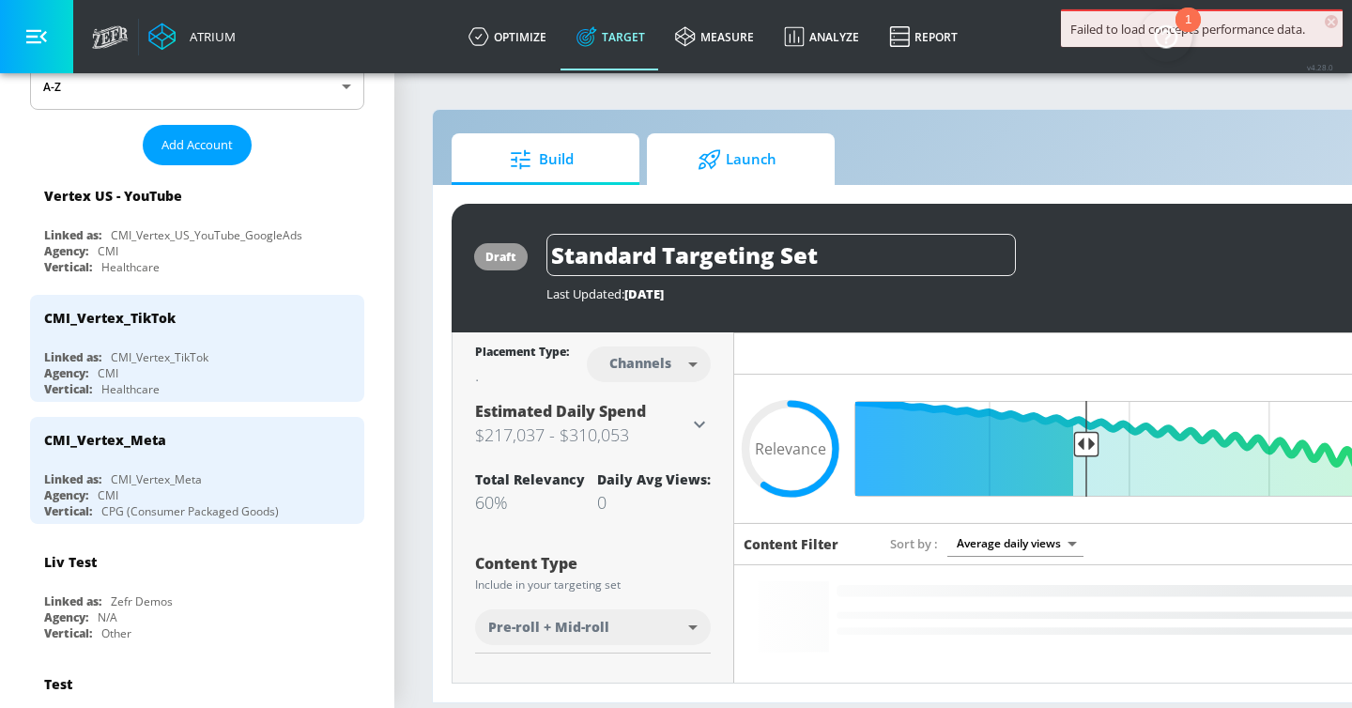
click at [739, 166] on span "Launch" at bounding box center [737, 159] width 143 height 45
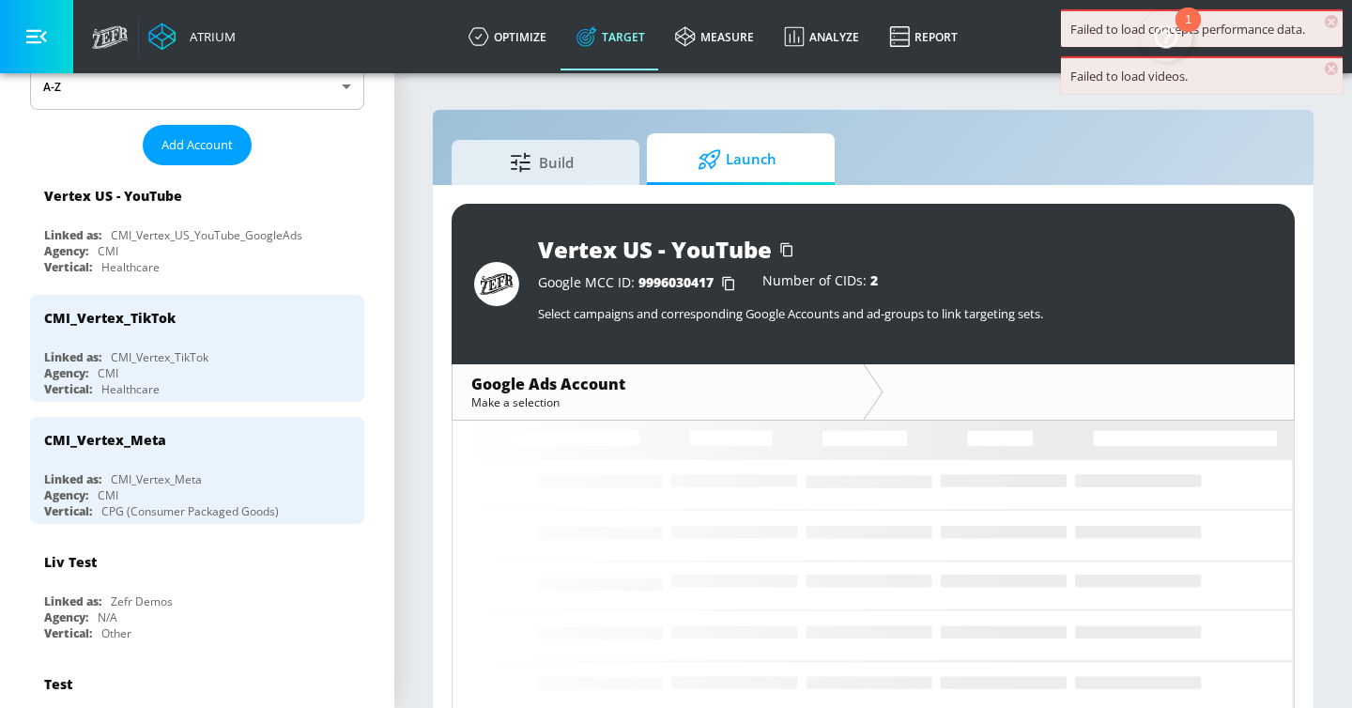
click at [42, 28] on icon "button" at bounding box center [36, 36] width 21 height 21
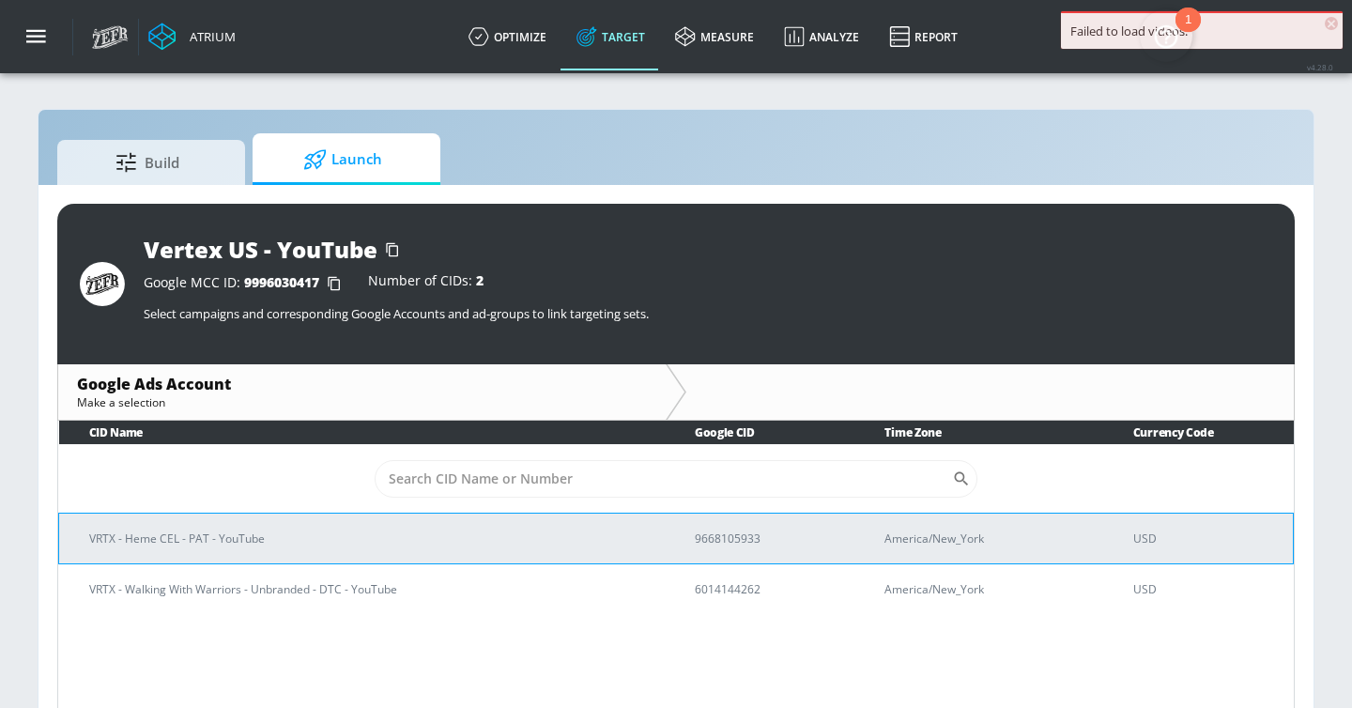
click at [378, 539] on p "VRTX - Heme CEL - PAT - YouTube" at bounding box center [369, 539] width 561 height 20
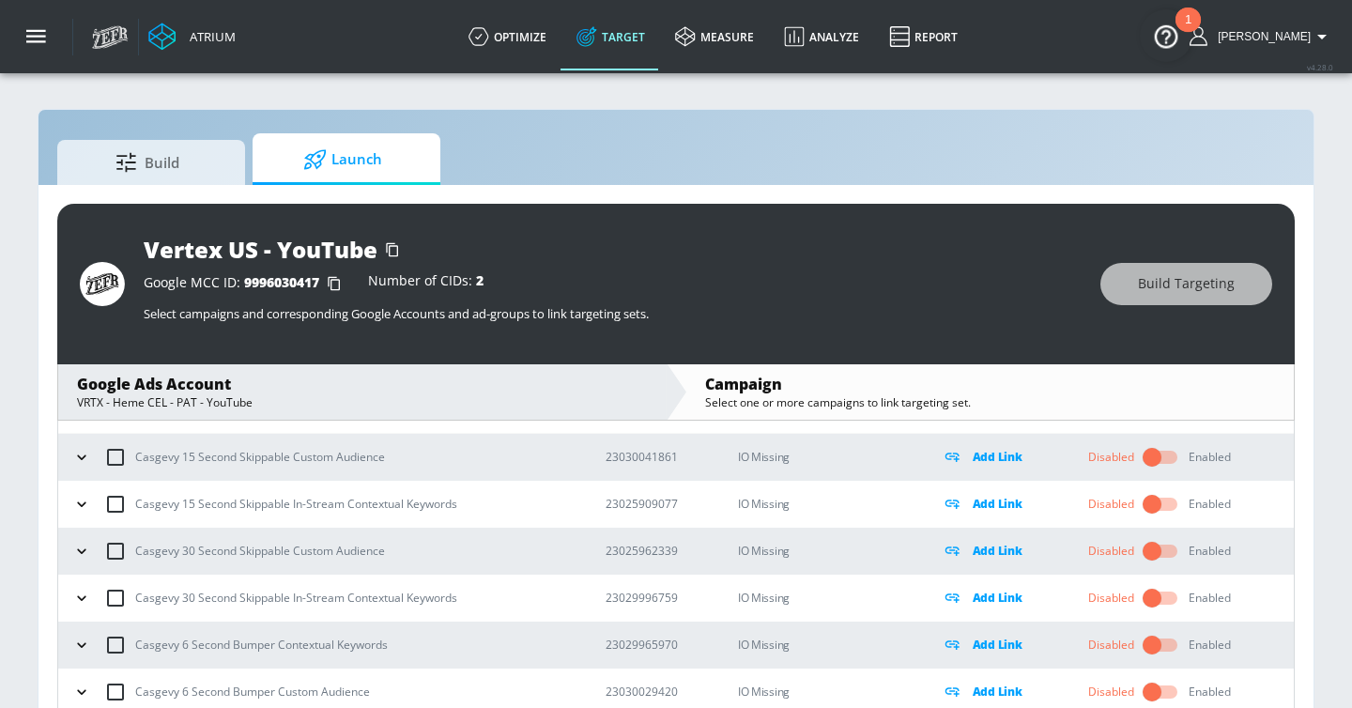
scroll to position [27, 0]
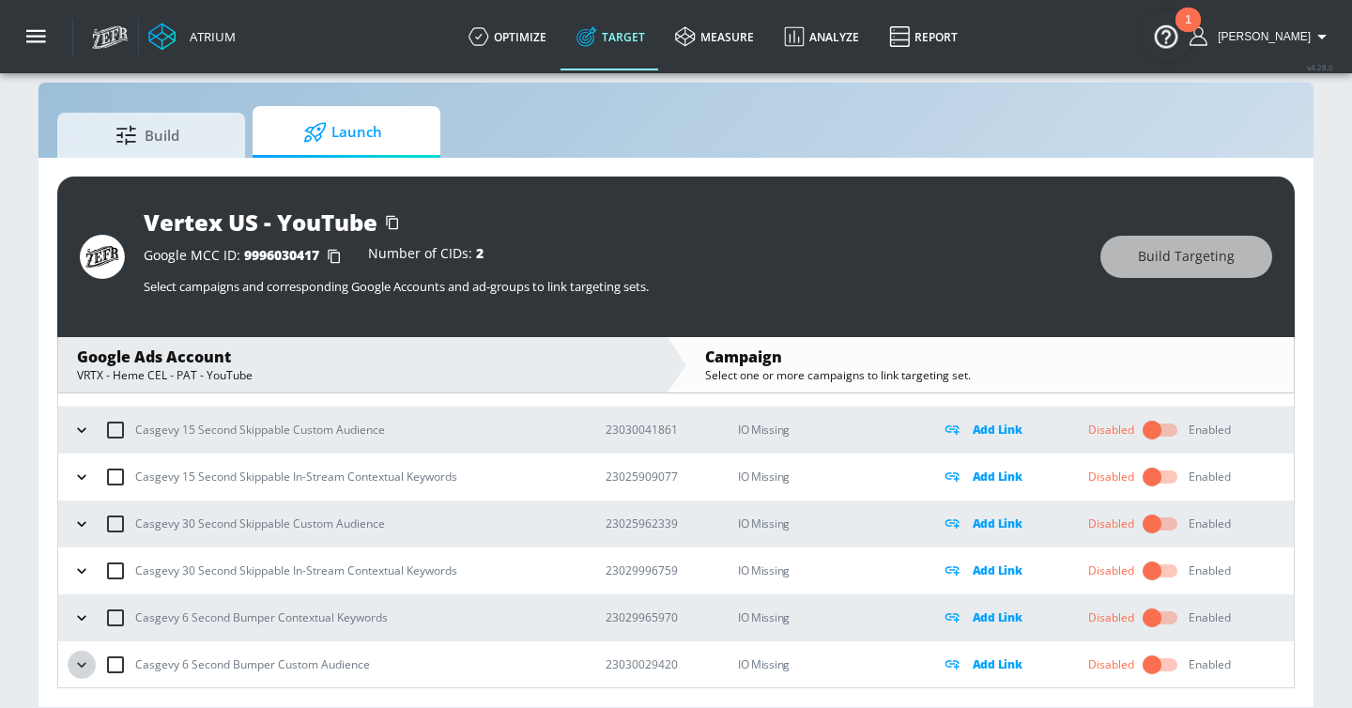
click at [73, 669] on icon "button" at bounding box center [81, 664] width 19 height 19
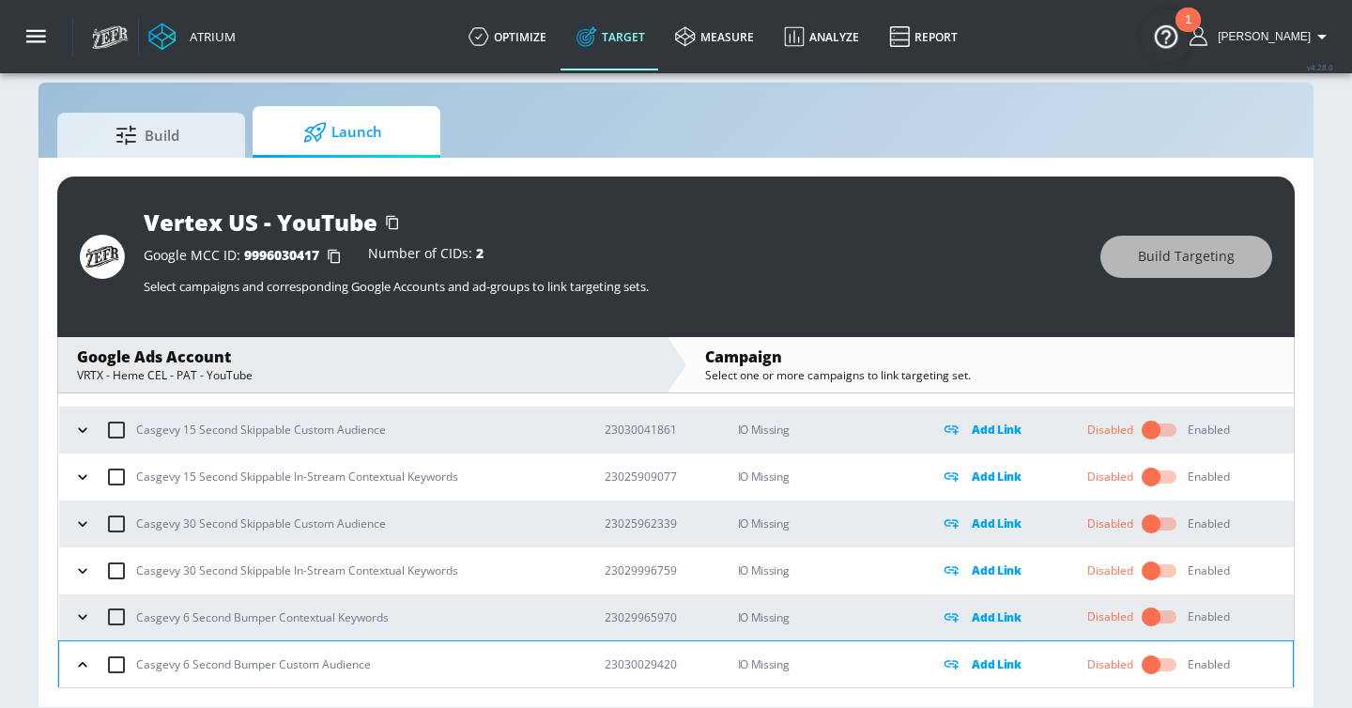
scroll to position [187, 0]
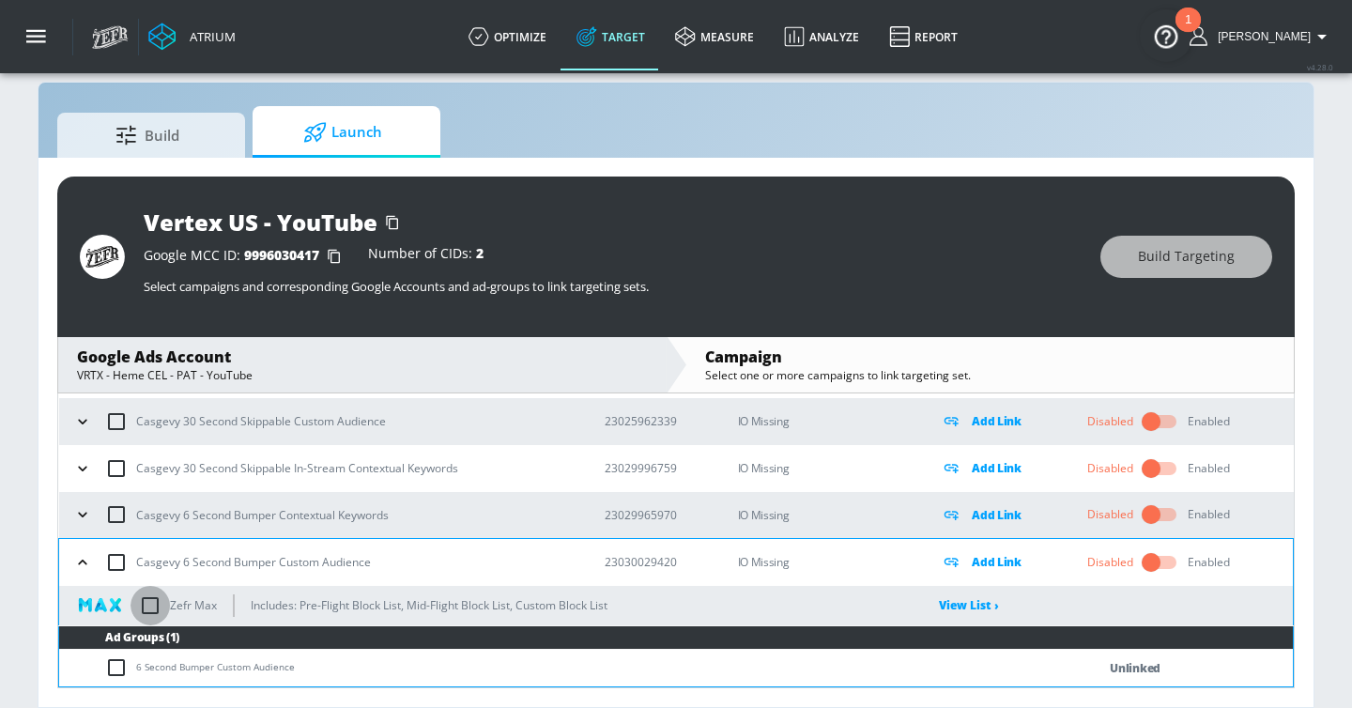
click at [144, 600] on input "checkbox" at bounding box center [150, 605] width 39 height 39
checkbox input "true"
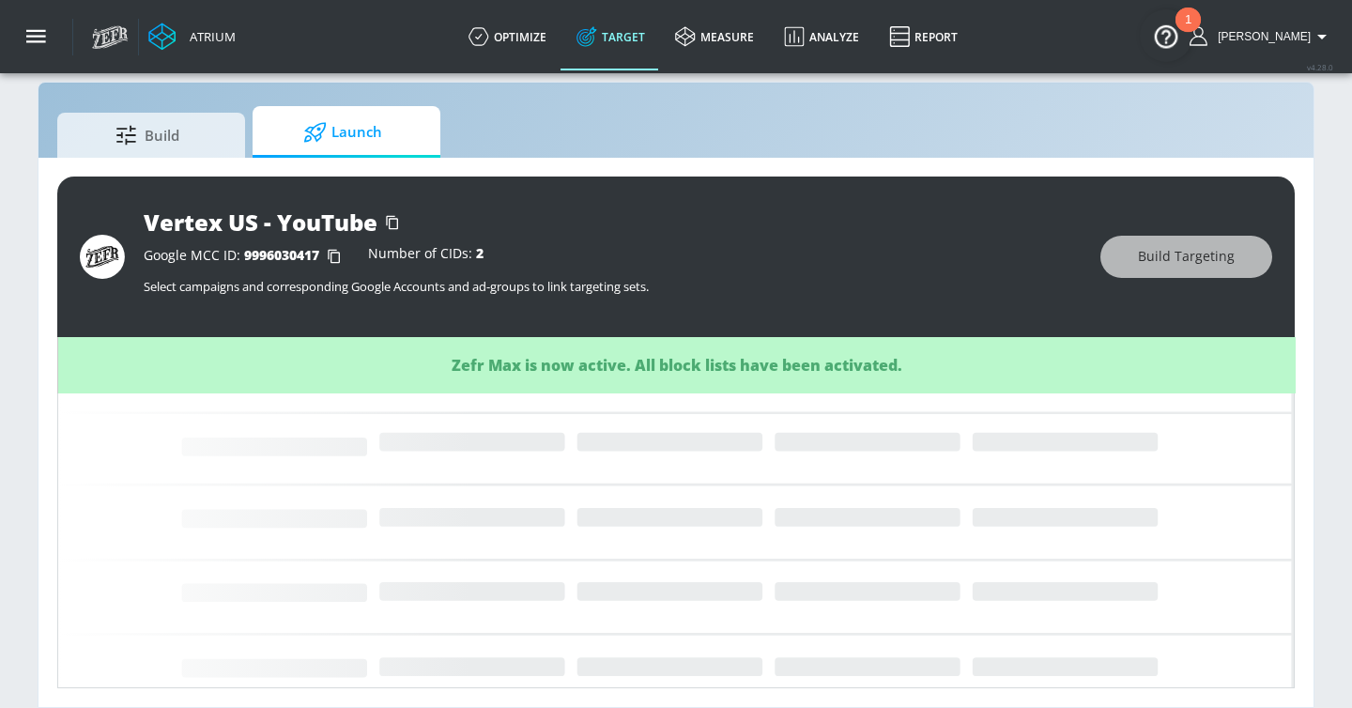
scroll to position [85, 0]
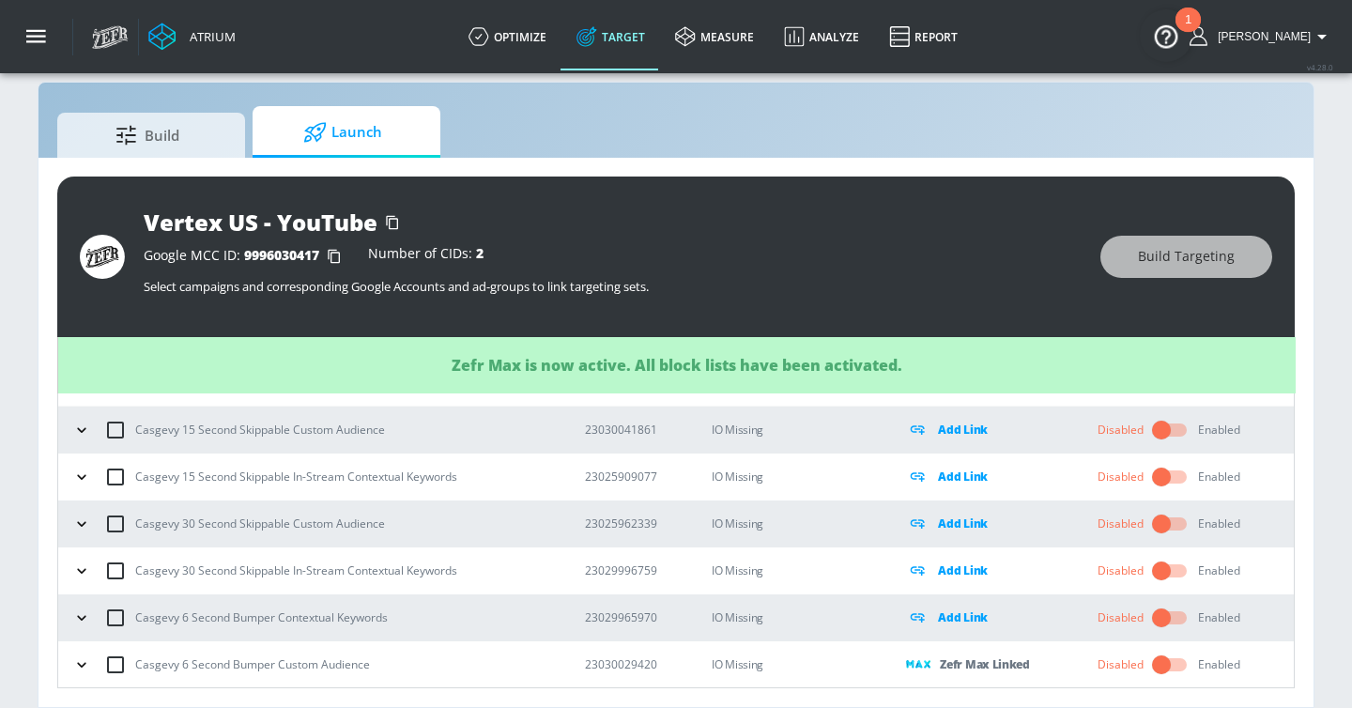
click at [81, 617] on icon "button" at bounding box center [81, 617] width 8 height 5
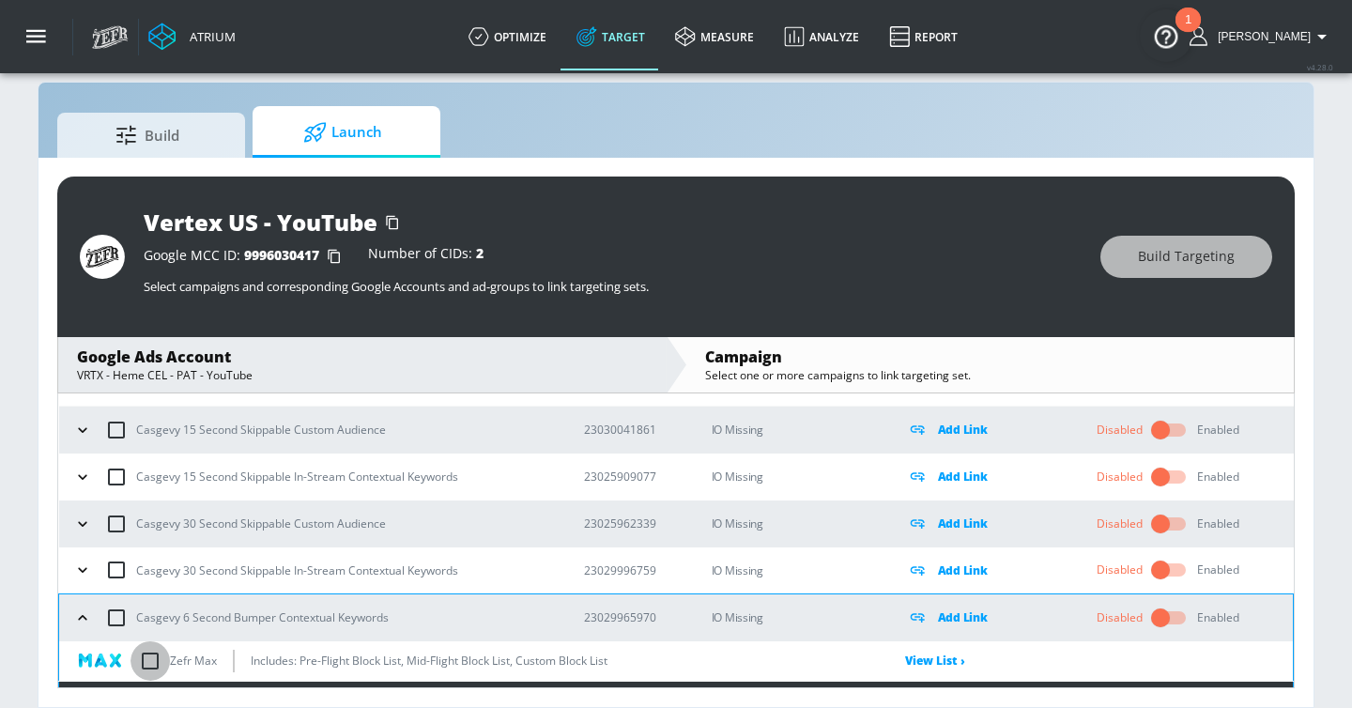
click at [150, 657] on input "checkbox" at bounding box center [150, 660] width 39 height 39
checkbox input "true"
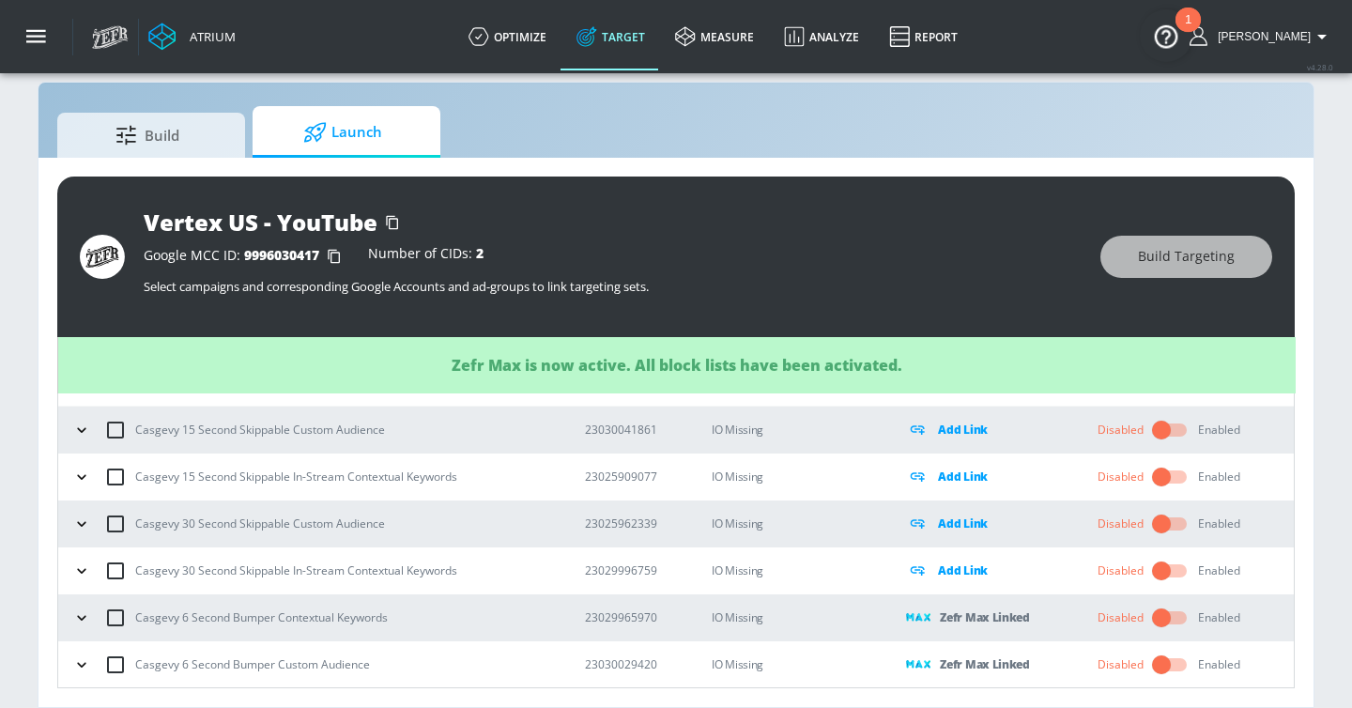
click at [82, 570] on icon "button" at bounding box center [81, 570] width 8 height 5
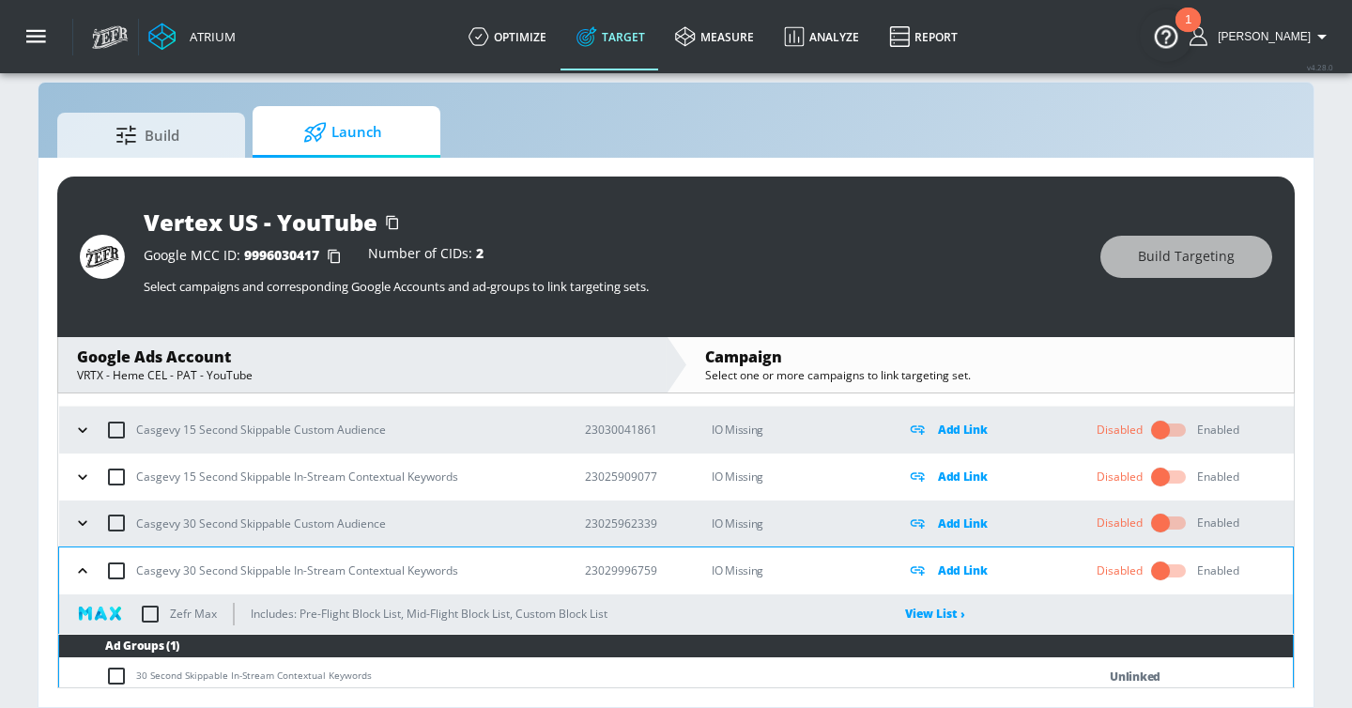
click at [159, 621] on input "checkbox" at bounding box center [150, 613] width 39 height 39
checkbox input "true"
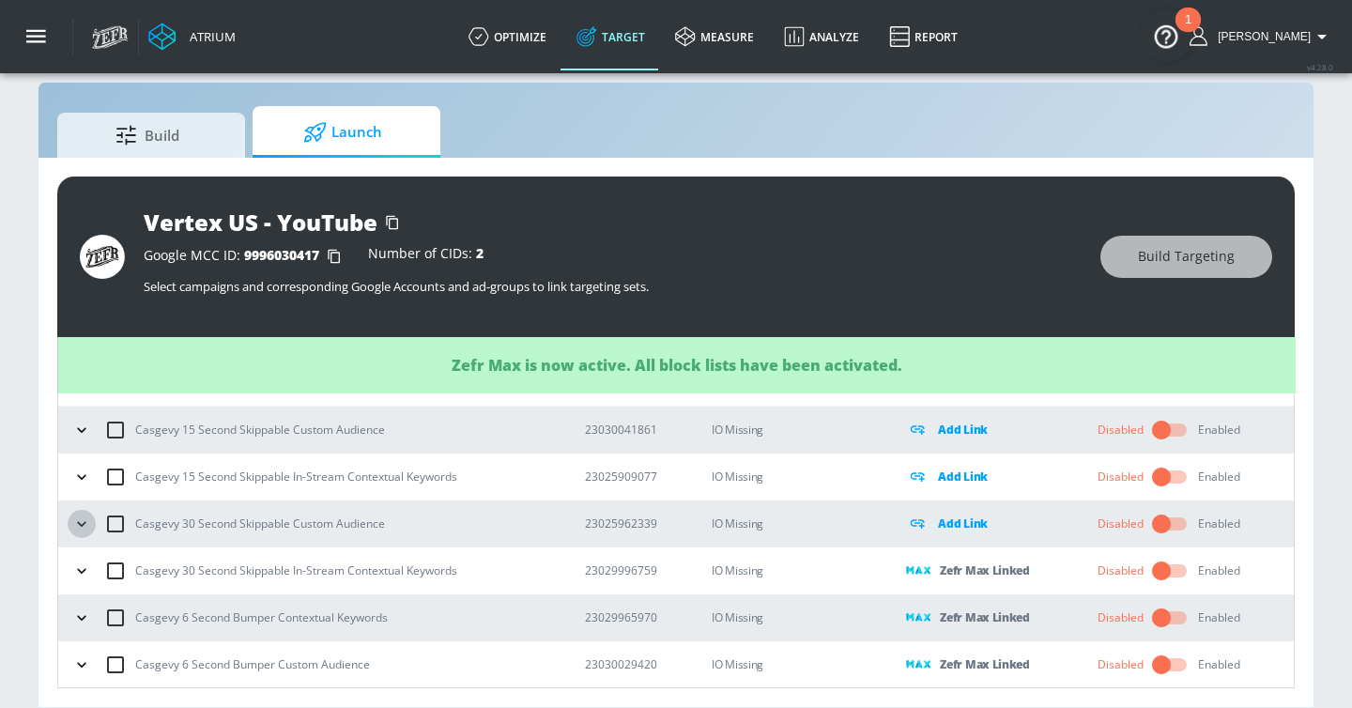
click at [87, 518] on icon "button" at bounding box center [81, 524] width 19 height 19
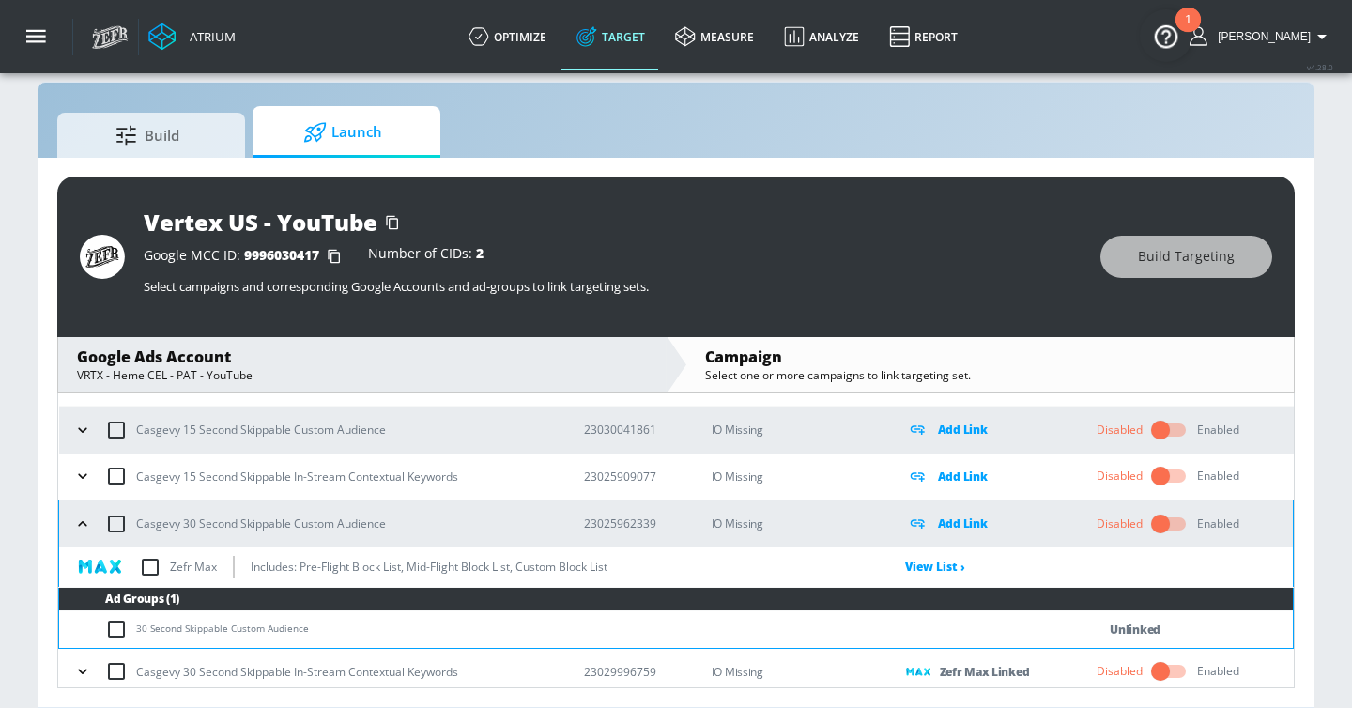
click at [155, 570] on input "checkbox" at bounding box center [150, 566] width 39 height 39
checkbox input "true"
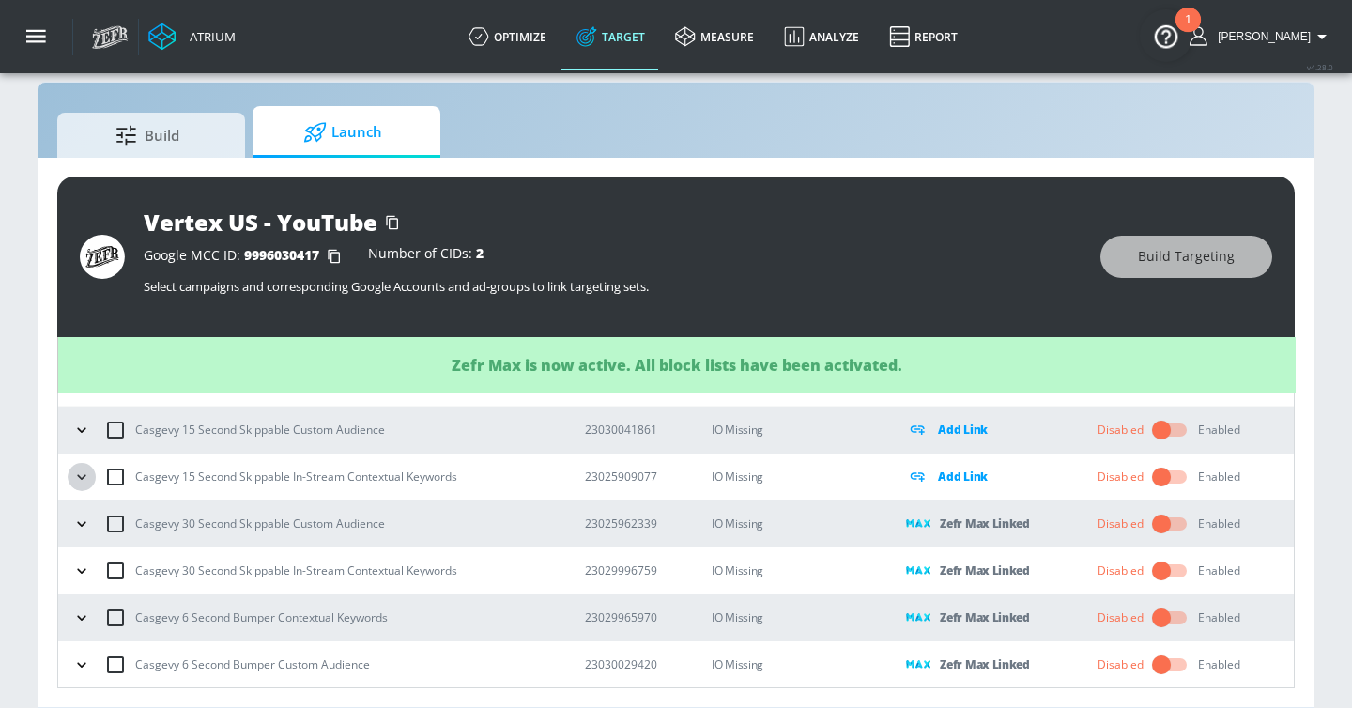
click at [83, 474] on icon "button" at bounding box center [81, 477] width 19 height 19
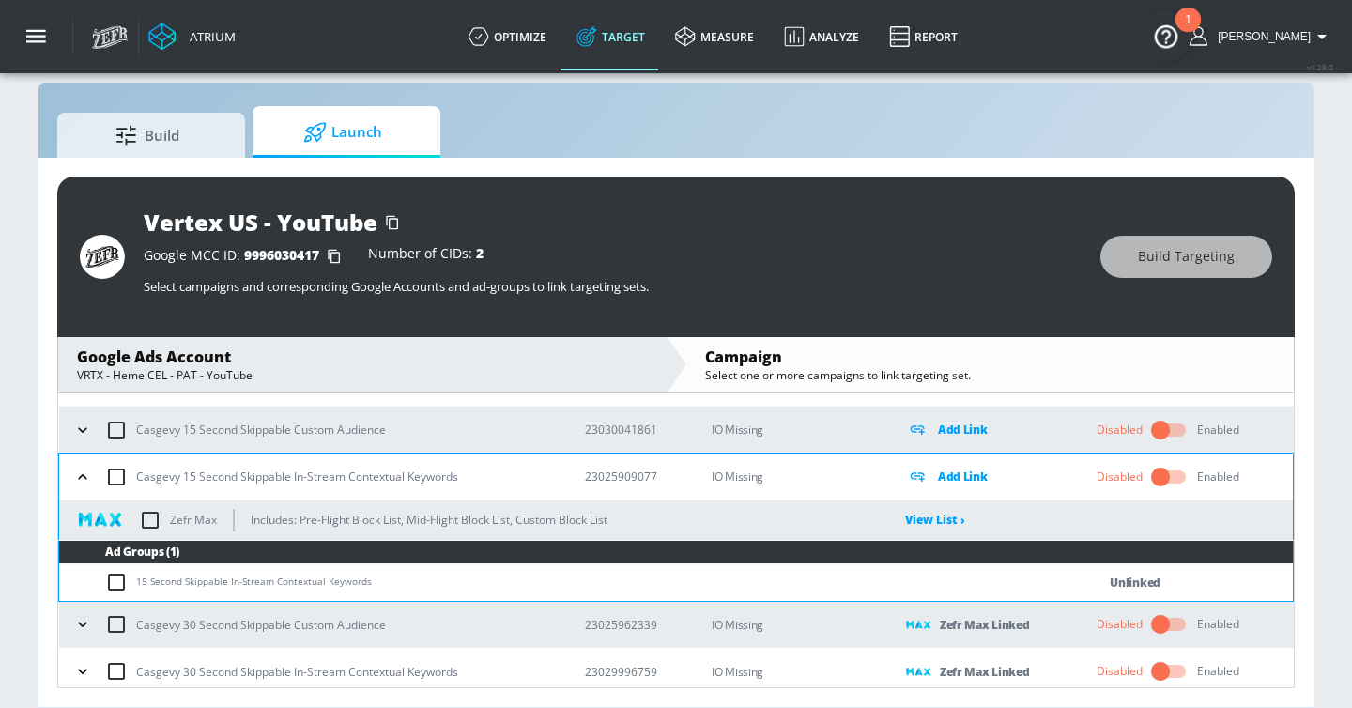
click at [152, 521] on input "checkbox" at bounding box center [150, 519] width 39 height 39
checkbox input "true"
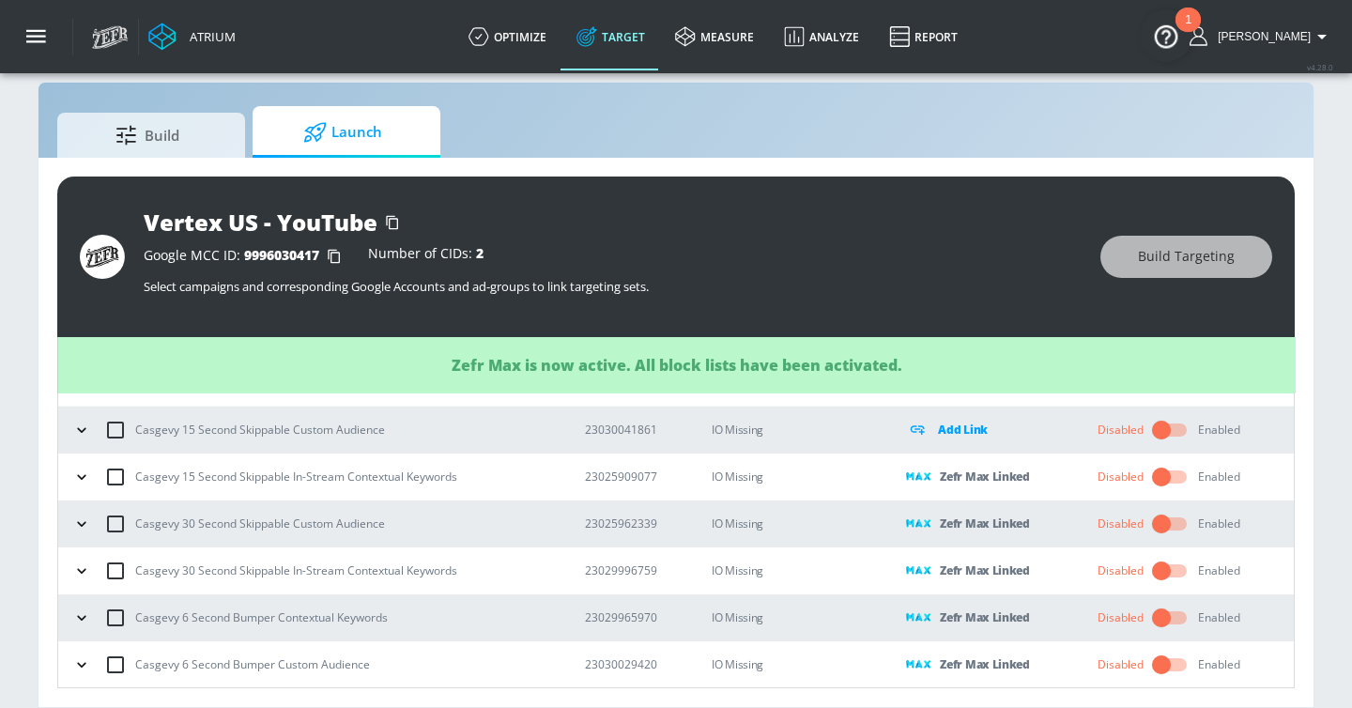
click at [90, 427] on icon "button" at bounding box center [81, 430] width 19 height 19
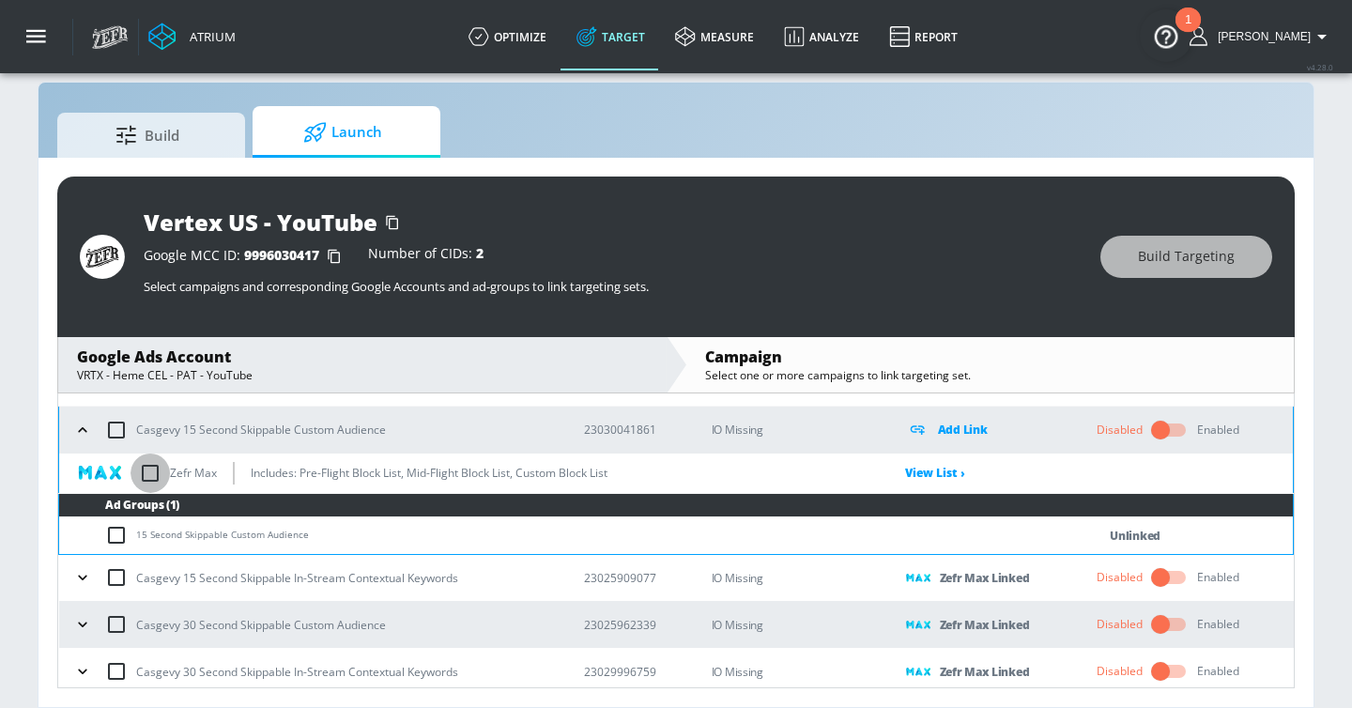
click at [151, 469] on input "checkbox" at bounding box center [150, 473] width 39 height 39
checkbox input "true"
